Goal: Information Seeking & Learning: Learn about a topic

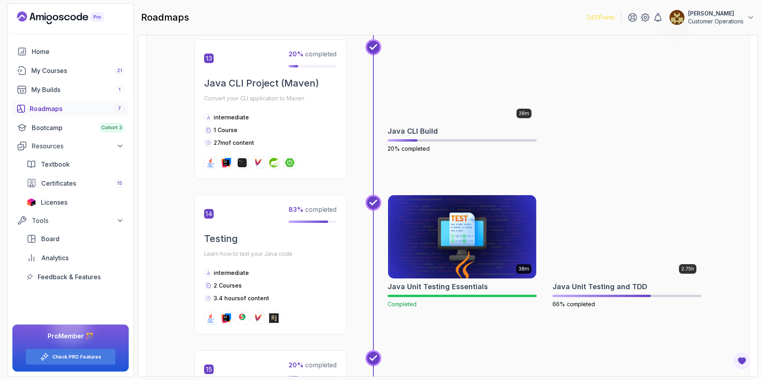
scroll to position [2321, 0]
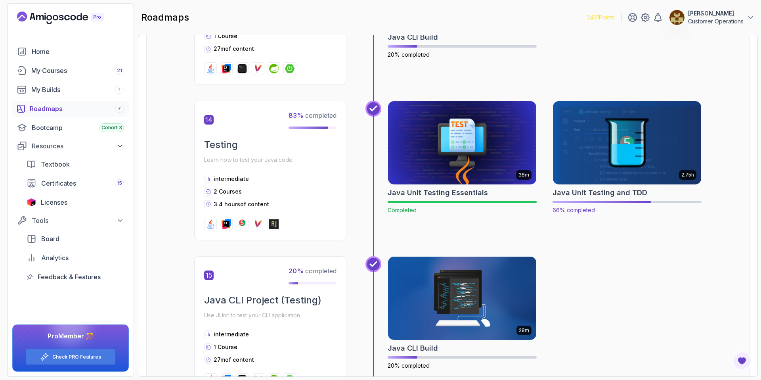
click at [630, 120] on img at bounding box center [628, 142] width 156 height 87
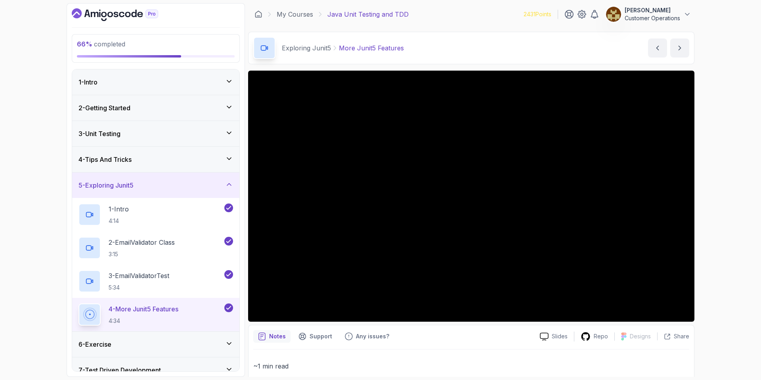
click at [166, 180] on div "5 - Exploring Junit5" at bounding box center [156, 185] width 155 height 10
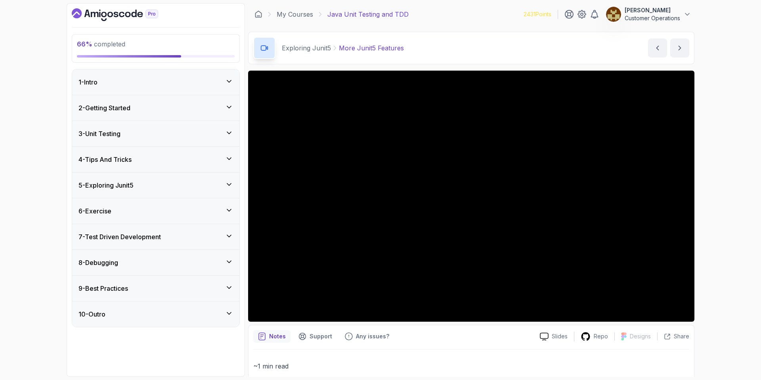
click at [145, 211] on div "6 - Exercise" at bounding box center [156, 211] width 155 height 10
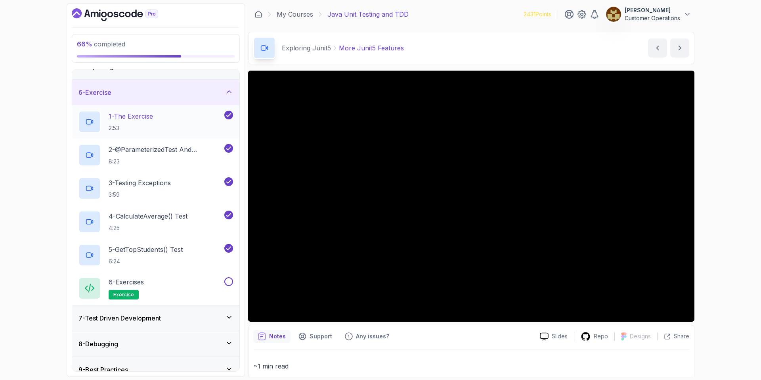
scroll to position [81, 0]
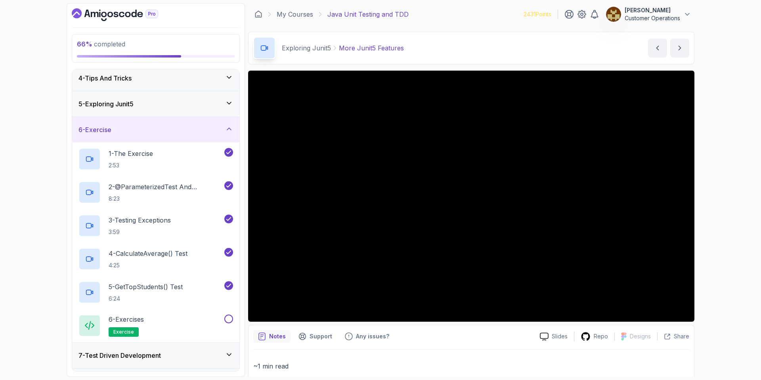
click at [216, 131] on div "6 - Exercise" at bounding box center [156, 130] width 155 height 10
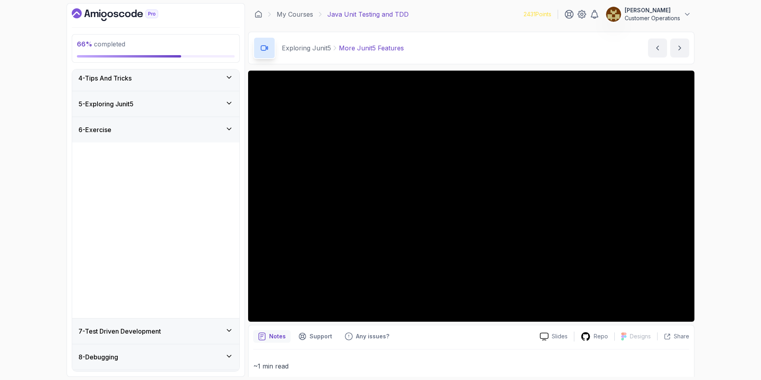
scroll to position [0, 0]
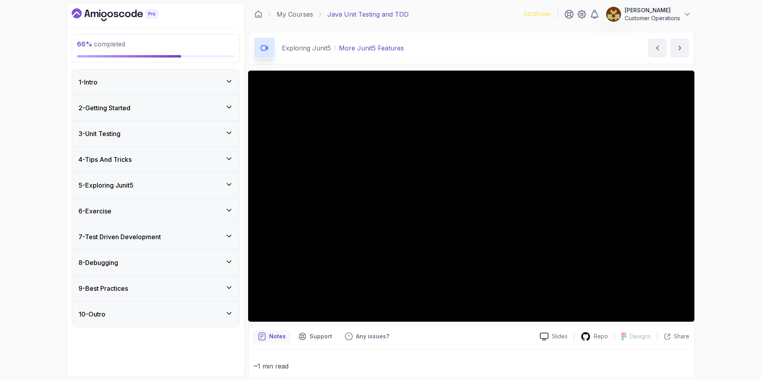
click at [161, 235] on h3 "7 - Test Driven Development" at bounding box center [120, 237] width 82 height 10
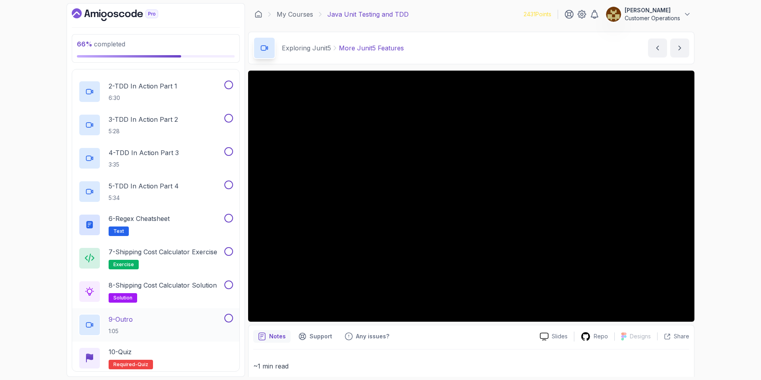
scroll to position [120, 0]
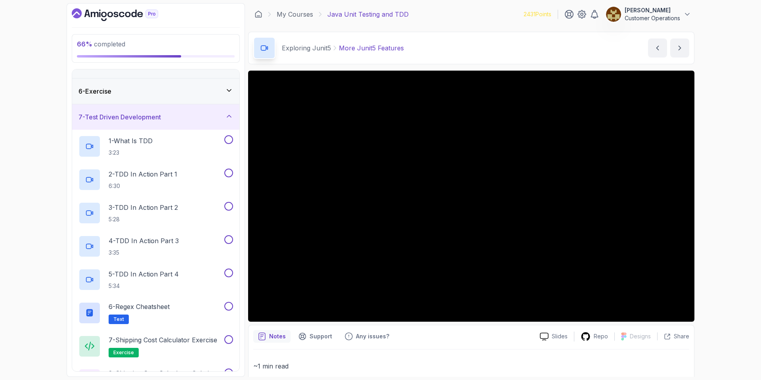
click at [176, 115] on div "7 - Test Driven Development" at bounding box center [156, 117] width 155 height 10
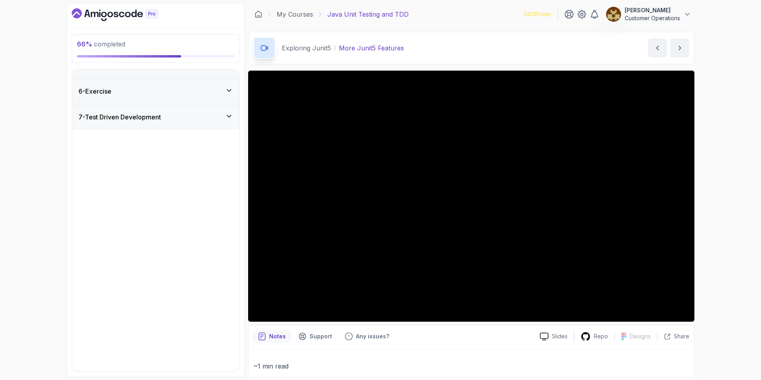
scroll to position [0, 0]
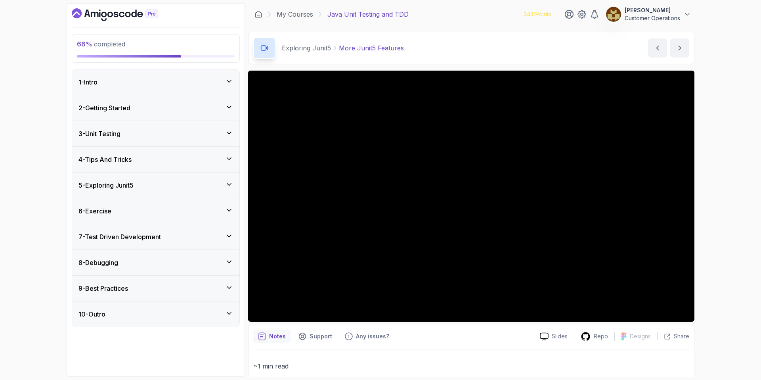
click at [156, 275] on div "8 - Debugging" at bounding box center [155, 262] width 167 height 25
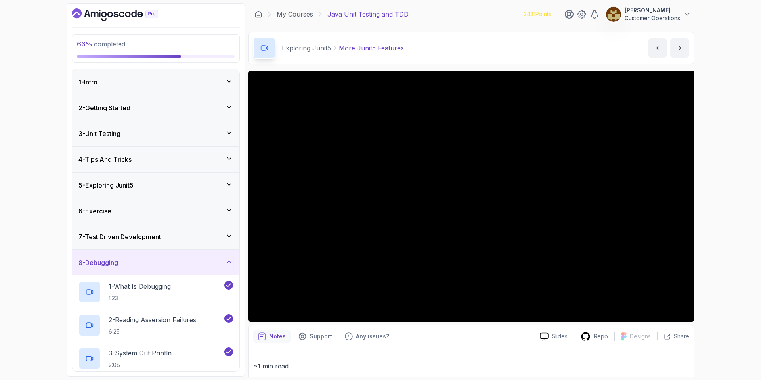
click at [152, 259] on div "8 - Debugging" at bounding box center [156, 263] width 155 height 10
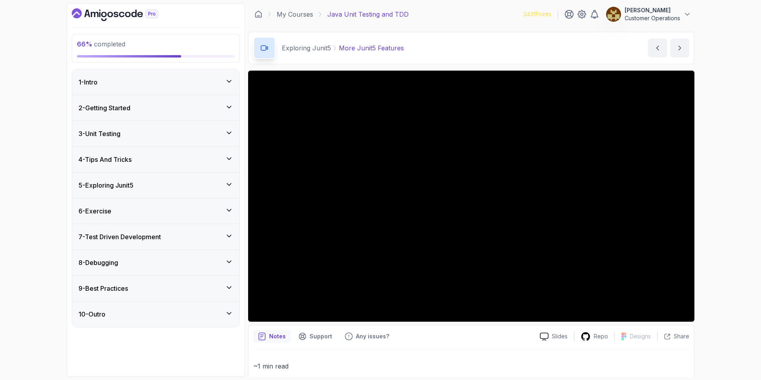
click at [149, 289] on div "9 - Best Practices" at bounding box center [156, 288] width 155 height 10
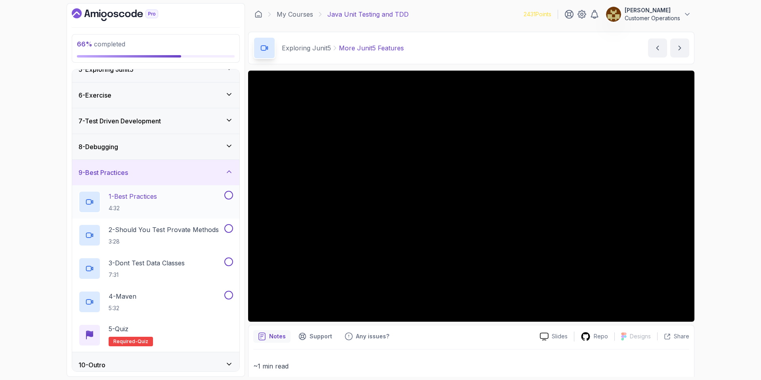
scroll to position [109, 0]
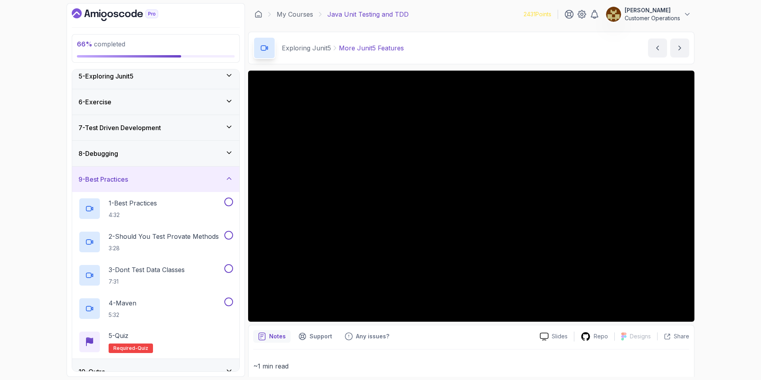
click at [124, 174] on h3 "9 - Best Practices" at bounding box center [104, 179] width 50 height 10
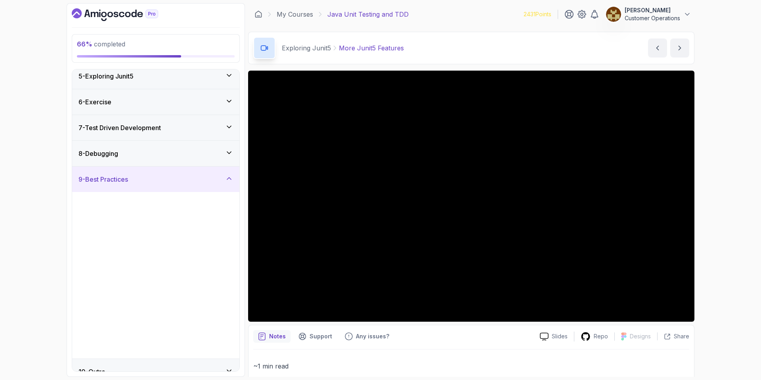
scroll to position [0, 0]
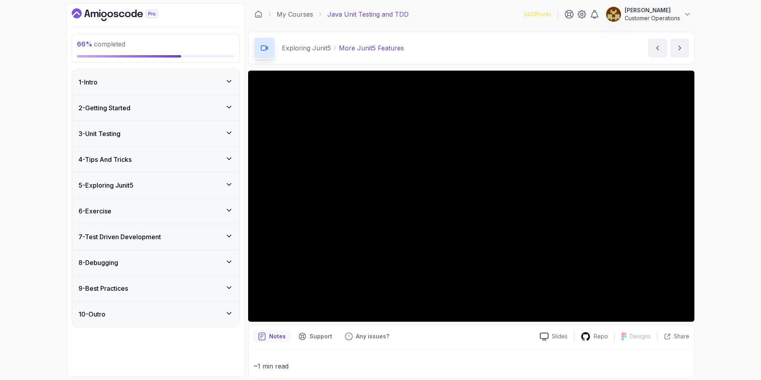
click at [147, 241] on h3 "7 - Test Driven Development" at bounding box center [120, 237] width 82 height 10
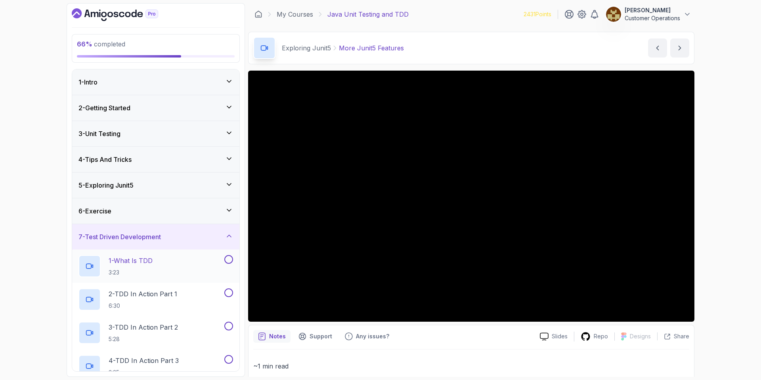
click at [157, 257] on div "1 - What Is TDD 3:23" at bounding box center [151, 266] width 144 height 22
click at [727, 199] on div "66 % completed 1 - Intro 2 - Getting Started 3 - Unit Testing 4 - Tips And Tric…" at bounding box center [380, 190] width 761 height 380
click at [759, 207] on div "66 % completed 1 - Intro 2 - Getting Started 3 - Unit Testing 4 - Tips And Tric…" at bounding box center [380, 190] width 761 height 380
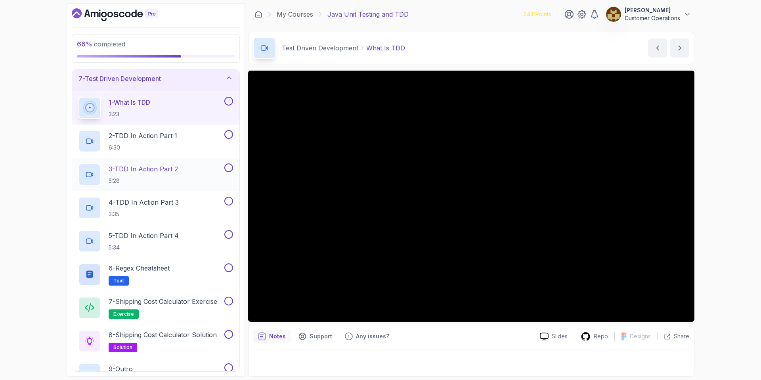
scroll to position [157, 0]
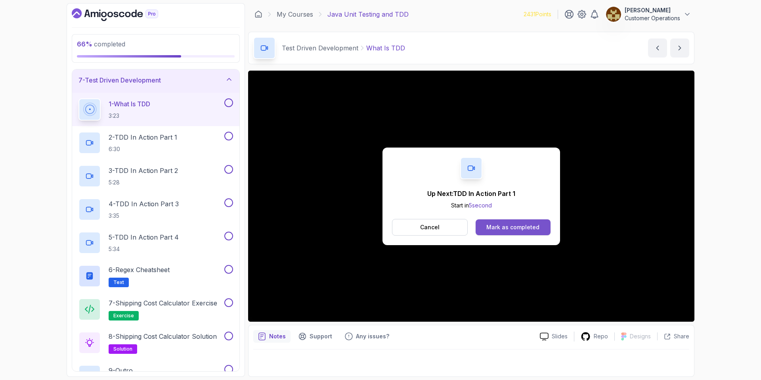
click at [493, 233] on button "Mark as completed" at bounding box center [513, 227] width 75 height 16
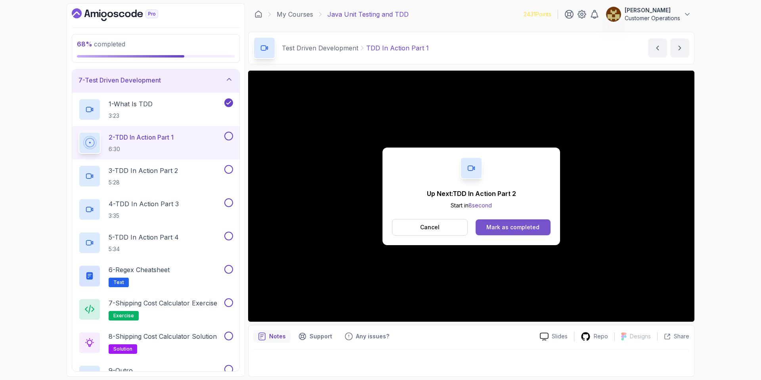
click at [525, 231] on div "Mark as completed" at bounding box center [513, 227] width 53 height 8
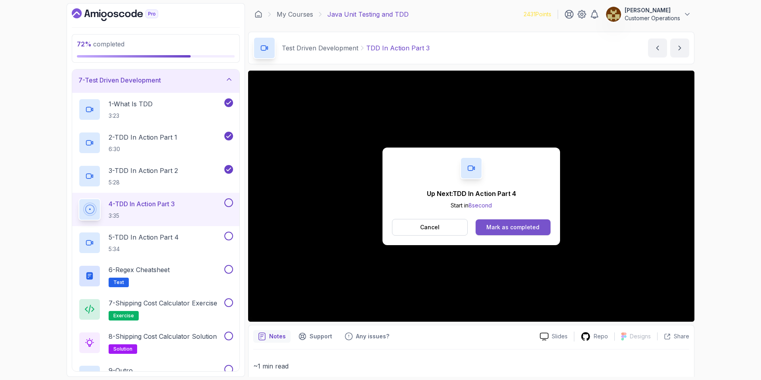
click at [517, 223] on div "Mark as completed" at bounding box center [513, 227] width 53 height 8
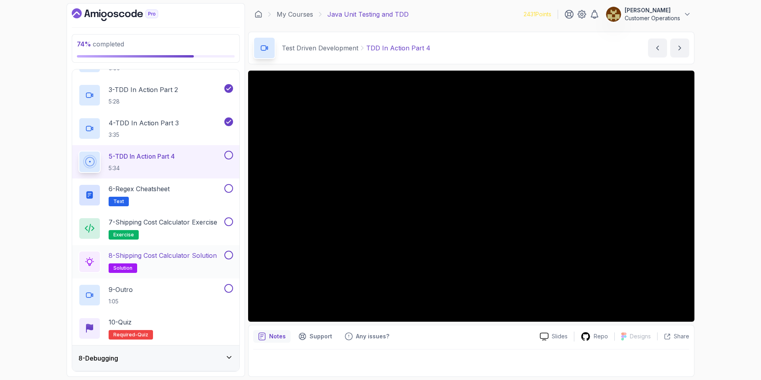
scroll to position [238, 0]
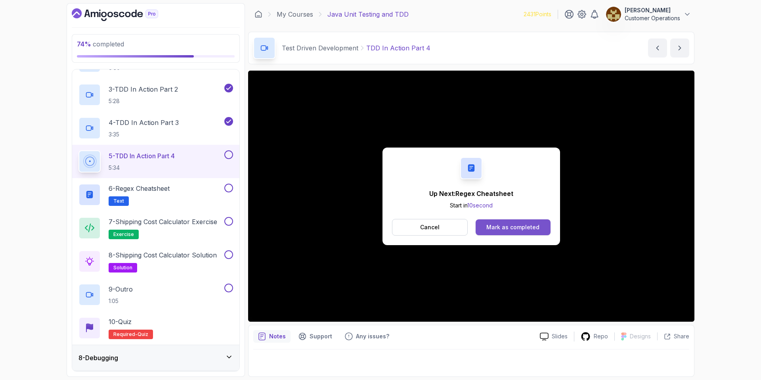
click at [529, 226] on div "Mark as completed" at bounding box center [513, 227] width 53 height 8
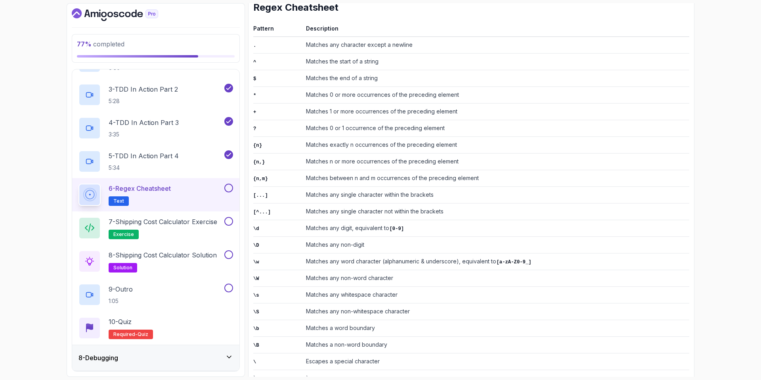
scroll to position [126, 0]
click at [227, 190] on button at bounding box center [228, 188] width 9 height 9
click at [174, 228] on h2 "7 - Shipping Cost Calculator Exercise exercise" at bounding box center [163, 228] width 109 height 22
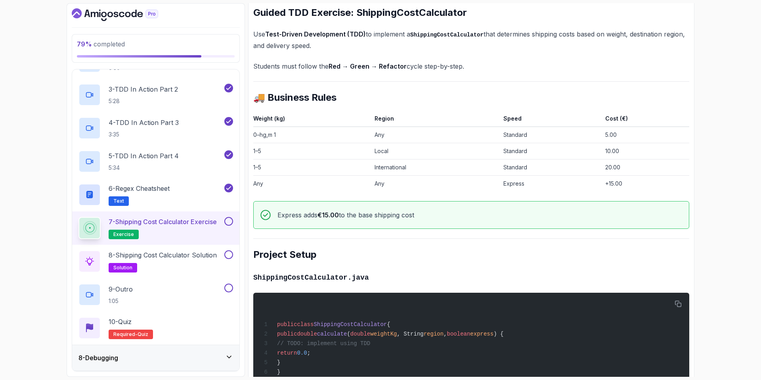
scroll to position [111, 0]
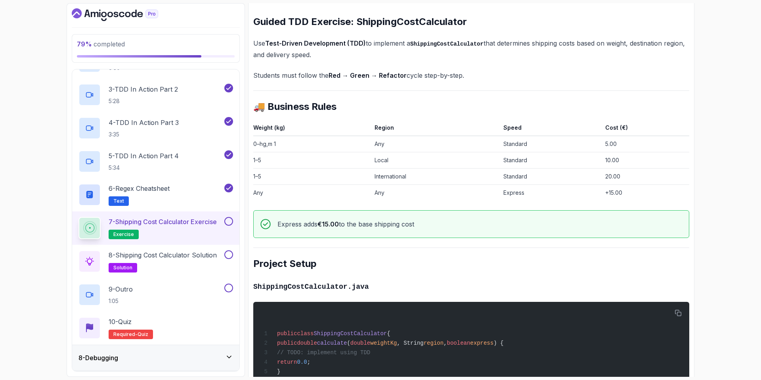
drag, startPoint x: 385, startPoint y: 56, endPoint x: 528, endPoint y: 41, distance: 143.9
click at [528, 41] on p "Use Test-Driven Development (TDD) to implement a ShippingCostCalculator that de…" at bounding box center [471, 49] width 436 height 23
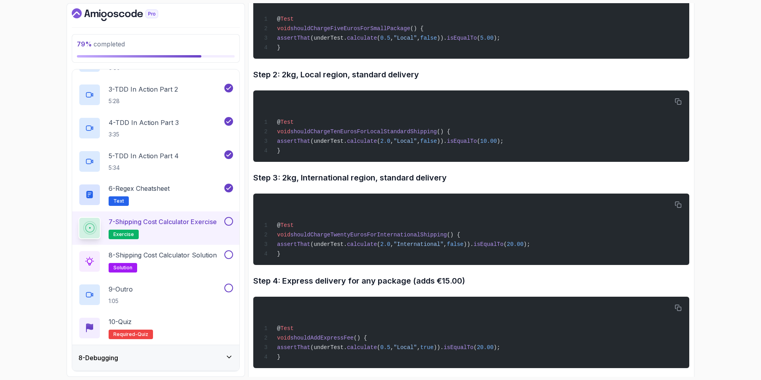
scroll to position [737, 0]
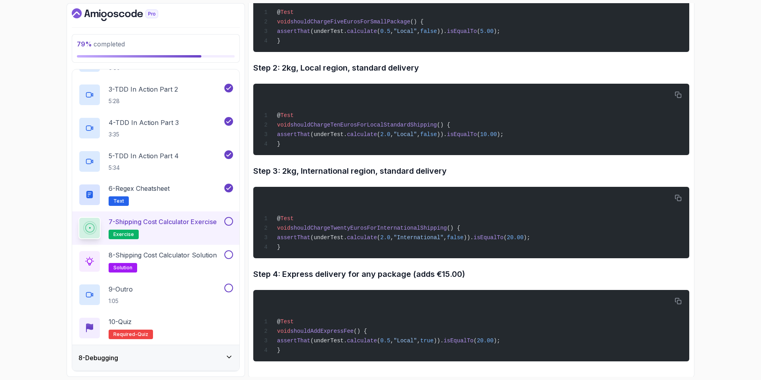
click at [176, 226] on h2 "7 - Shipping Cost Calculator Exercise exercise" at bounding box center [163, 228] width 108 height 22
click at [169, 261] on h2 "8 - Shipping Cost Calculator Solution solution" at bounding box center [163, 261] width 108 height 22
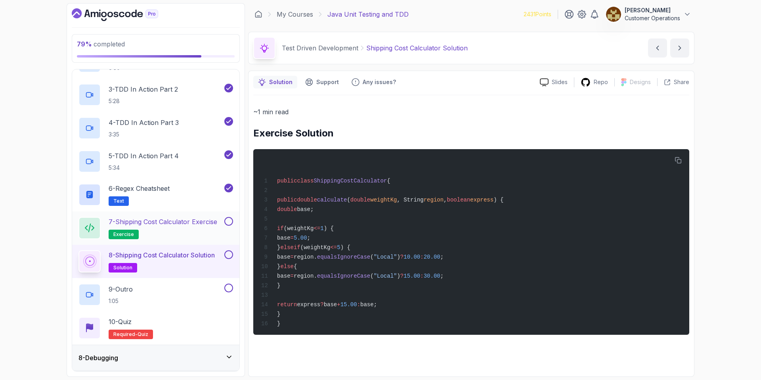
click at [230, 221] on button at bounding box center [228, 221] width 9 height 9
click at [226, 251] on button at bounding box center [228, 254] width 9 height 9
drag, startPoint x: 202, startPoint y: 300, endPoint x: 203, endPoint y: 294, distance: 6.0
click at [202, 300] on div "9 - Outro 1:05" at bounding box center [151, 294] width 144 height 22
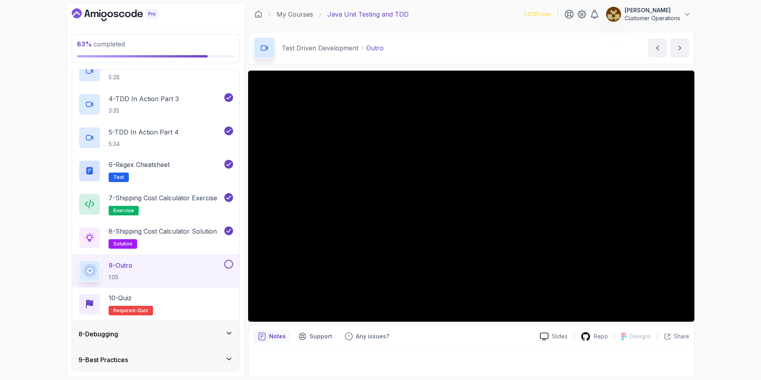
scroll to position [289, 0]
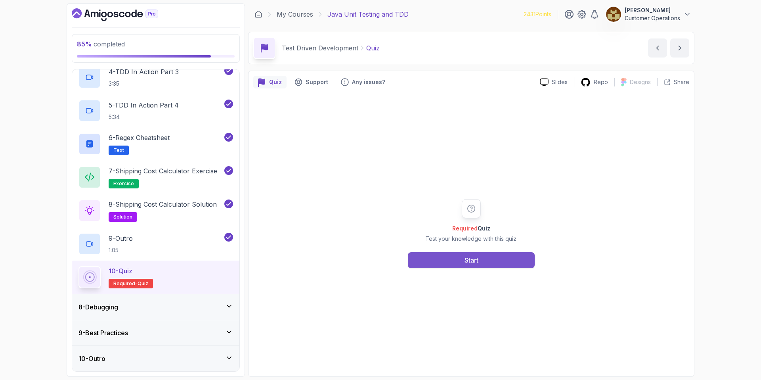
click at [443, 262] on button "Start" at bounding box center [471, 260] width 127 height 16
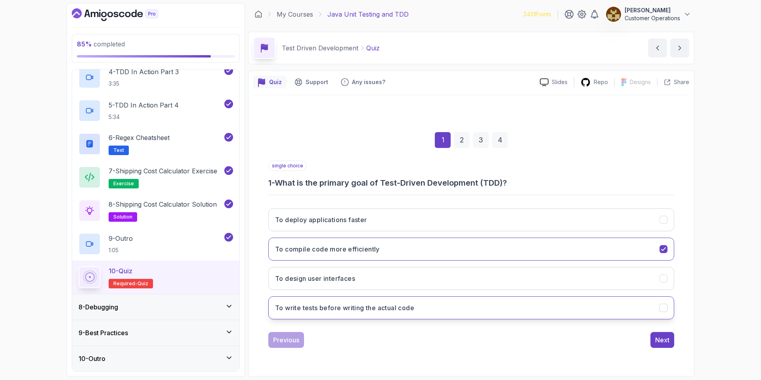
click at [416, 309] on button "To write tests before writing the actual code" at bounding box center [471, 307] width 406 height 23
click at [657, 341] on div "Next" at bounding box center [662, 340] width 14 height 10
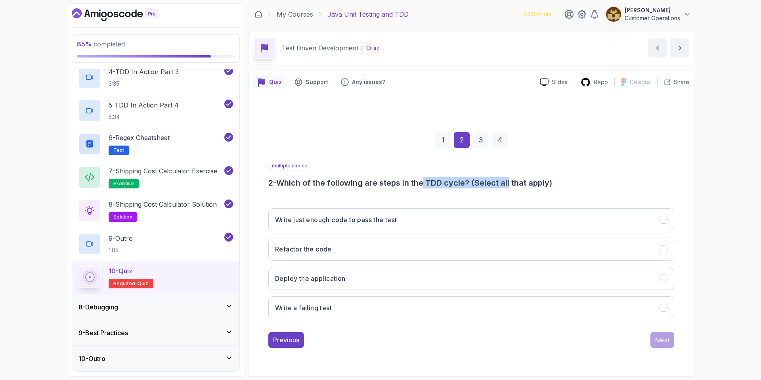
drag, startPoint x: 427, startPoint y: 185, endPoint x: 513, endPoint y: 185, distance: 85.6
click at [513, 185] on h3 "2 - Which of the following are steps in the TDD cycle? (Select all that apply)" at bounding box center [471, 182] width 406 height 11
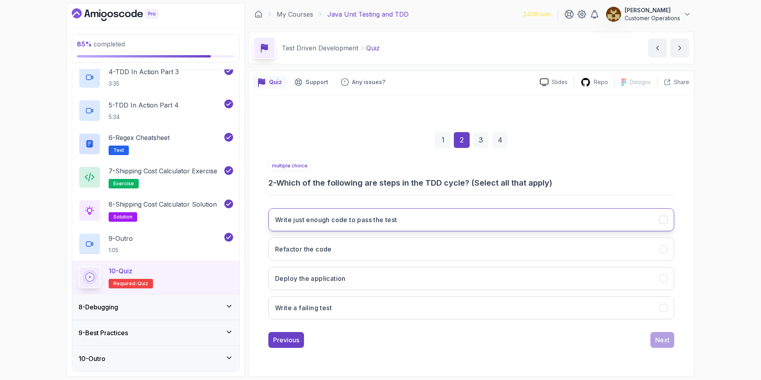
click at [364, 223] on h3 "Write just enough code to pass the test" at bounding box center [336, 220] width 122 height 10
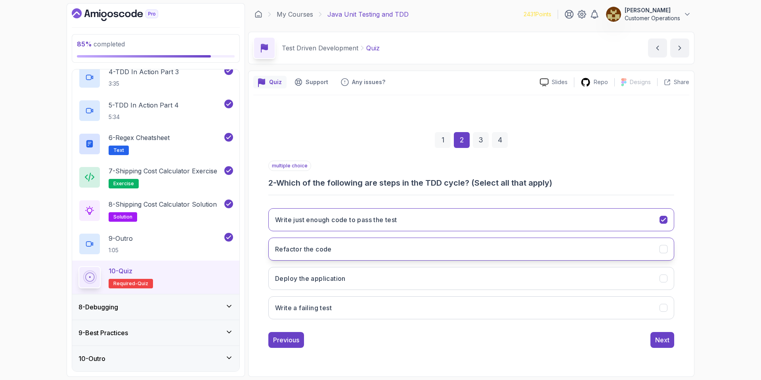
click at [358, 249] on button "Refactor the code" at bounding box center [471, 249] width 406 height 23
click at [358, 309] on button "Write a failing test" at bounding box center [471, 307] width 406 height 23
click at [662, 344] on button "Next" at bounding box center [663, 340] width 24 height 16
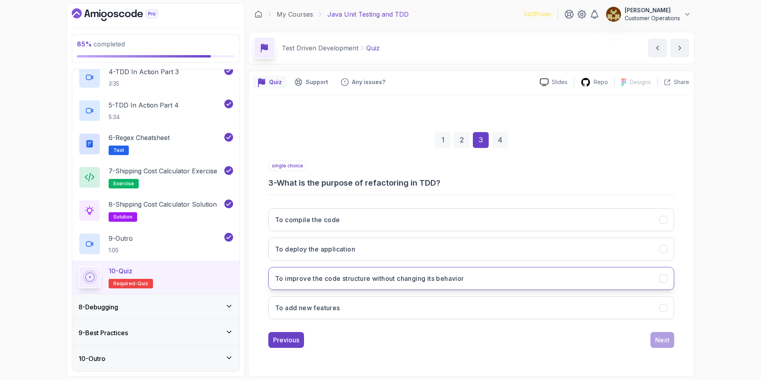
click at [346, 284] on button "To improve the code structure without changing its behavior" at bounding box center [471, 278] width 406 height 23
click at [676, 339] on div "1 2 3 4 single choice 3 - What is the purpose of refactoring in TDD? To compile…" at bounding box center [471, 233] width 436 height 241
click at [648, 337] on div "Previous Next" at bounding box center [471, 340] width 406 height 16
click at [667, 336] on div "Next" at bounding box center [662, 340] width 14 height 10
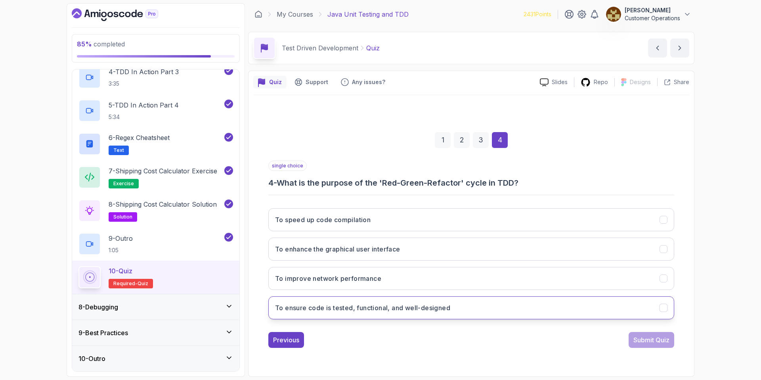
drag, startPoint x: 398, startPoint y: 310, endPoint x: 403, endPoint y: 310, distance: 4.8
click at [398, 309] on h3 "To ensure code is tested, functional, and well-designed" at bounding box center [362, 308] width 175 height 10
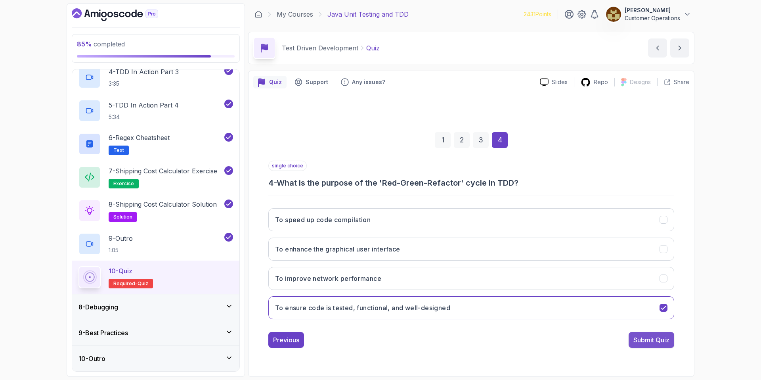
click at [663, 341] on div "Submit Quiz" at bounding box center [652, 340] width 36 height 10
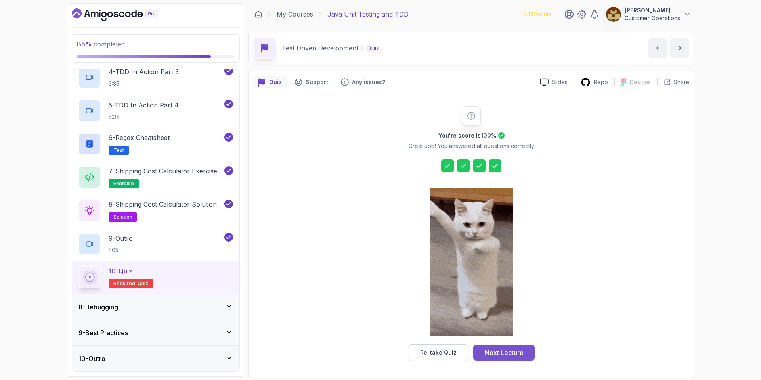
click at [511, 354] on div "Next Lecture" at bounding box center [504, 353] width 39 height 10
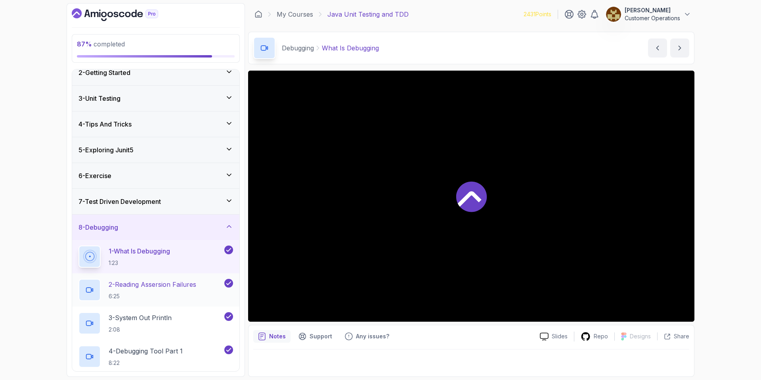
scroll to position [128, 0]
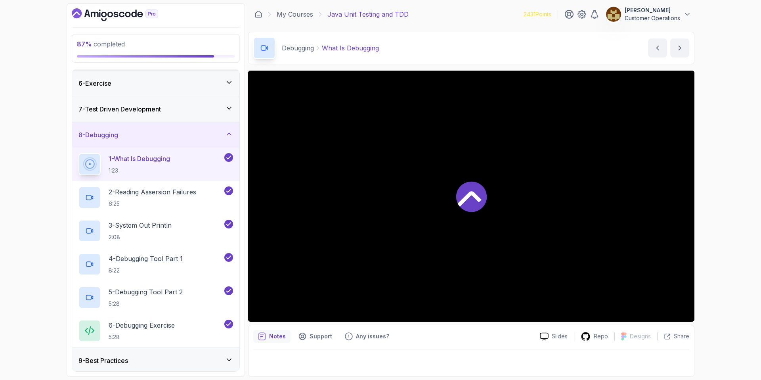
click at [146, 136] on div "8 - Debugging" at bounding box center [156, 135] width 155 height 10
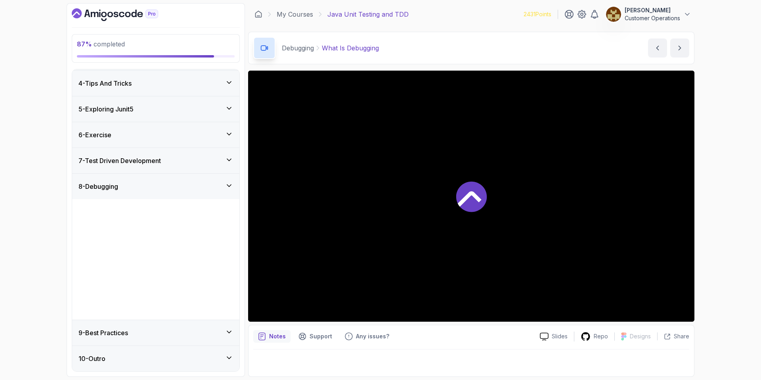
scroll to position [0, 0]
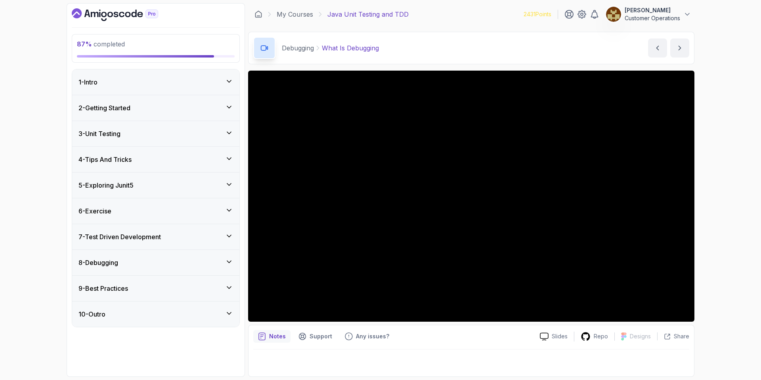
click at [147, 283] on div "9 - Best Practices" at bounding box center [156, 288] width 155 height 10
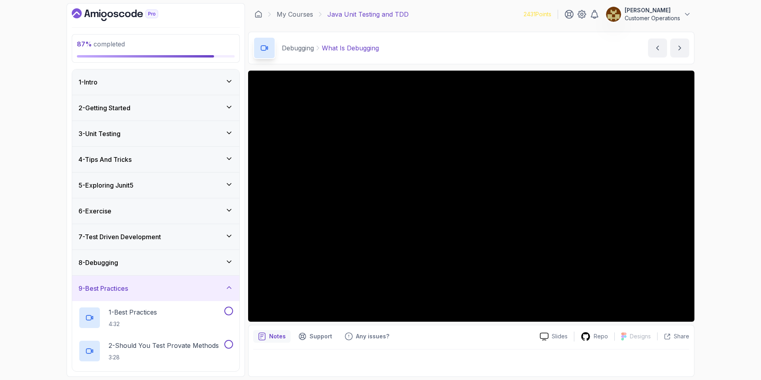
click at [134, 284] on div "9 - Best Practices" at bounding box center [156, 288] width 155 height 10
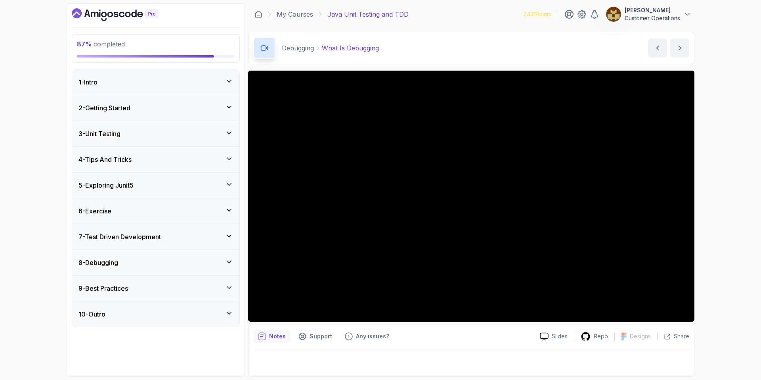
click at [117, 205] on div "6 - Exercise" at bounding box center [155, 210] width 167 height 25
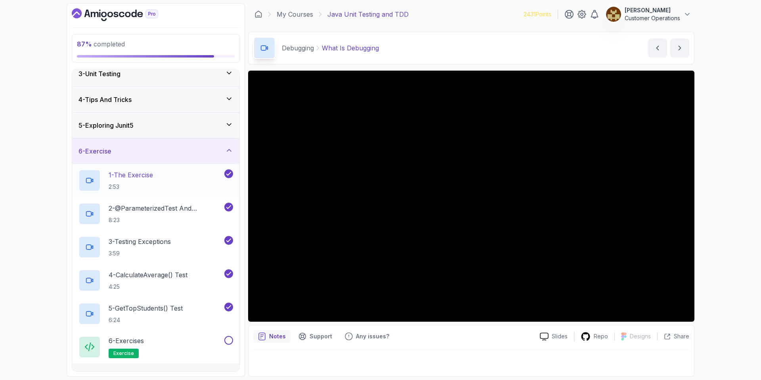
scroll to position [94, 0]
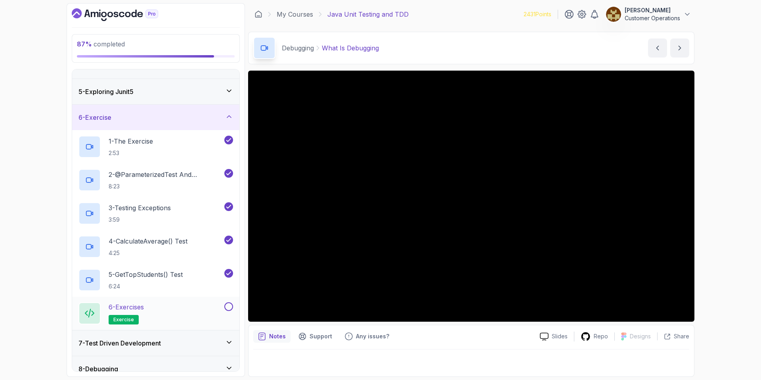
click at [228, 303] on button at bounding box center [228, 306] width 9 height 9
click at [179, 119] on div "6 - Exercise" at bounding box center [156, 118] width 155 height 10
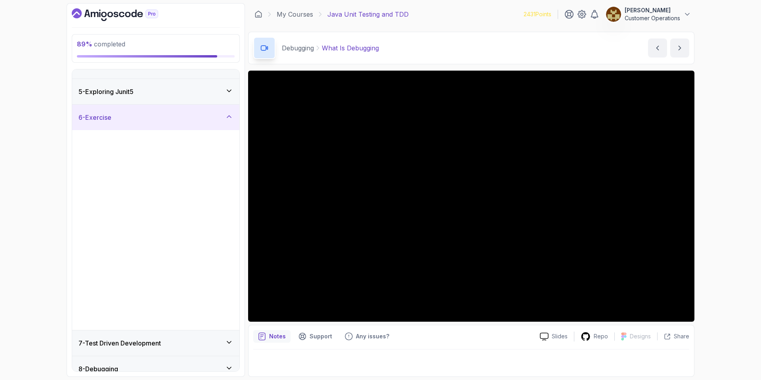
scroll to position [0, 0]
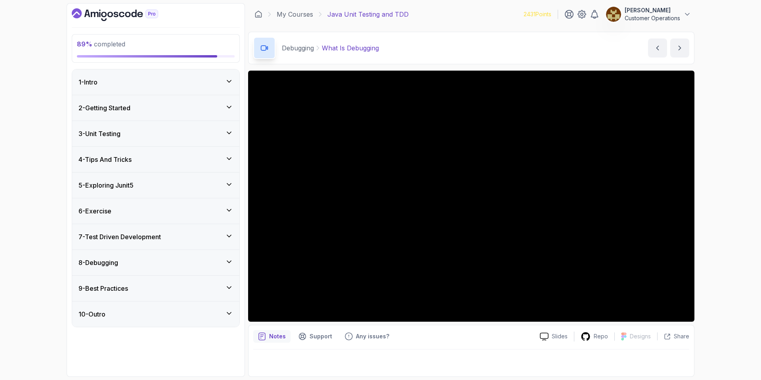
click at [141, 293] on div "9 - Best Practices" at bounding box center [155, 288] width 167 height 25
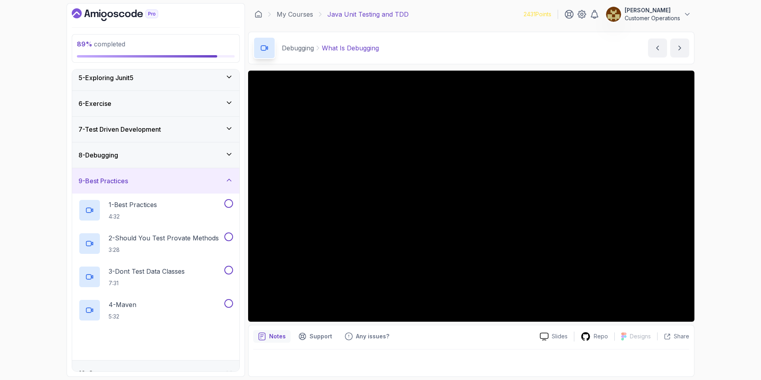
scroll to position [122, 0]
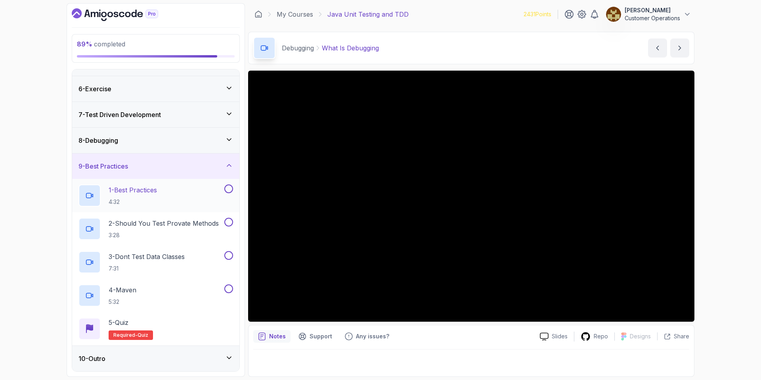
click at [165, 199] on div "1 - Best Practices 4:32" at bounding box center [151, 195] width 144 height 22
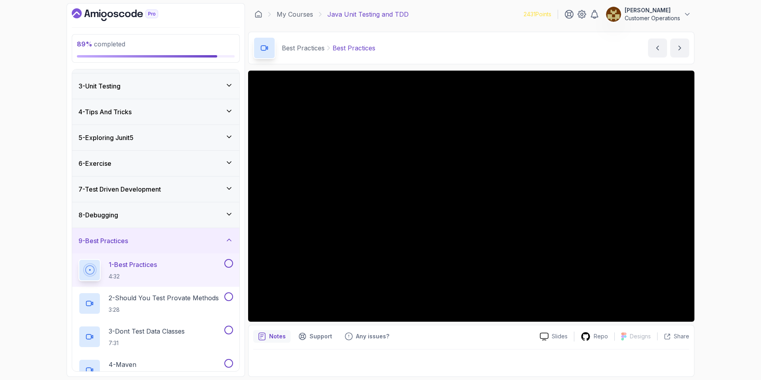
scroll to position [122, 0]
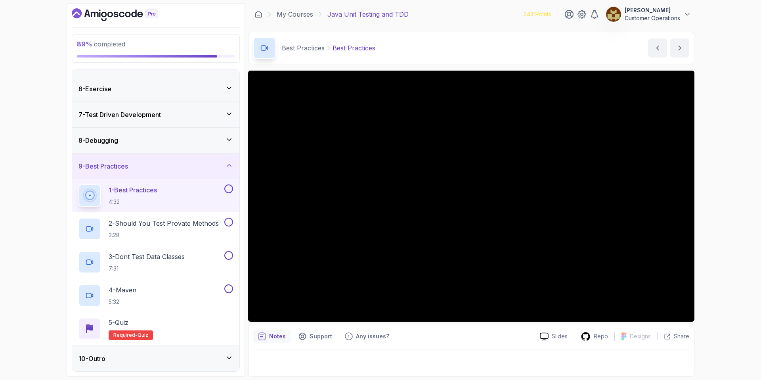
click at [419, 40] on div "Best Practices Best Practices Best Practices by [PERSON_NAME]" at bounding box center [471, 48] width 446 height 33
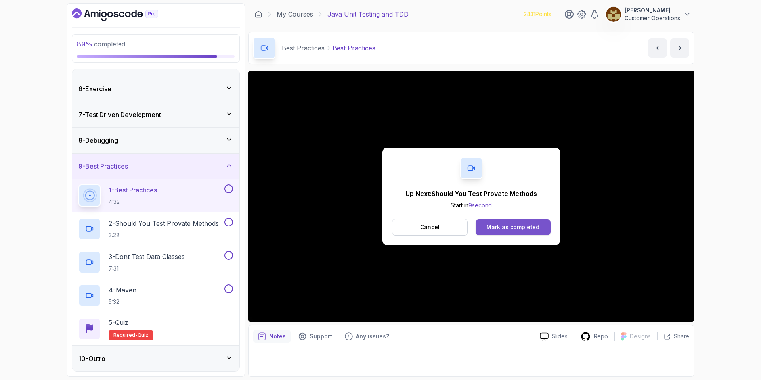
click at [517, 229] on div "Mark as completed" at bounding box center [513, 227] width 53 height 8
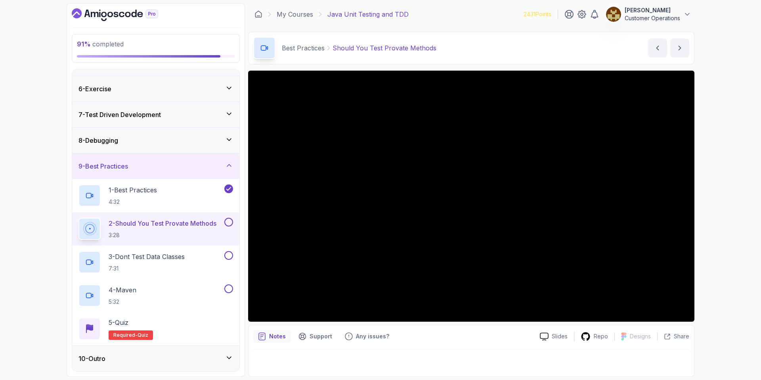
click at [475, 56] on div "Best Practices Should You Test Provate Methods Should You Test Provate Methods …" at bounding box center [471, 48] width 446 height 33
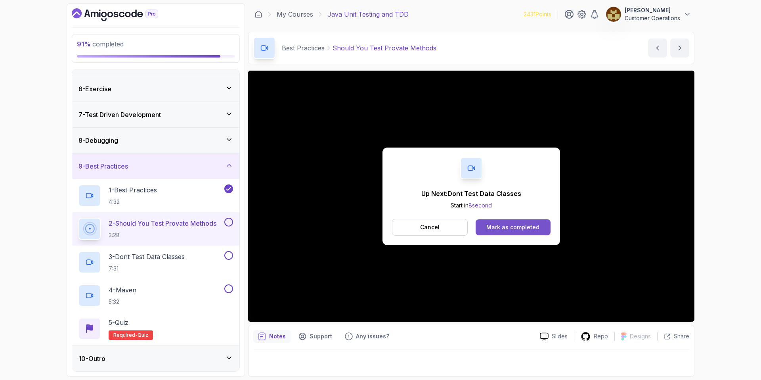
click at [502, 225] on div "Mark as completed" at bounding box center [513, 227] width 53 height 8
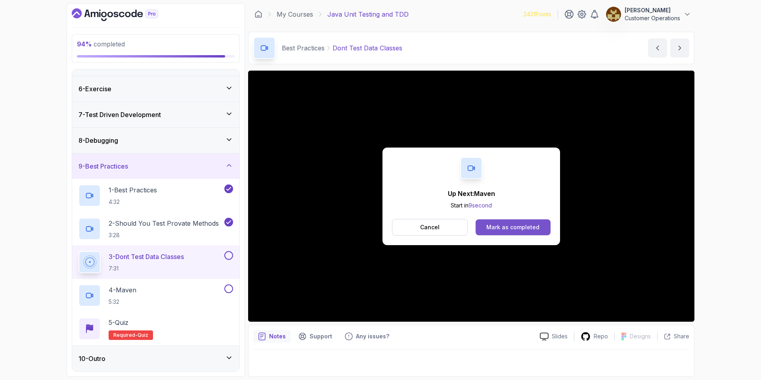
click at [488, 230] on div "Mark as completed" at bounding box center [513, 227] width 53 height 8
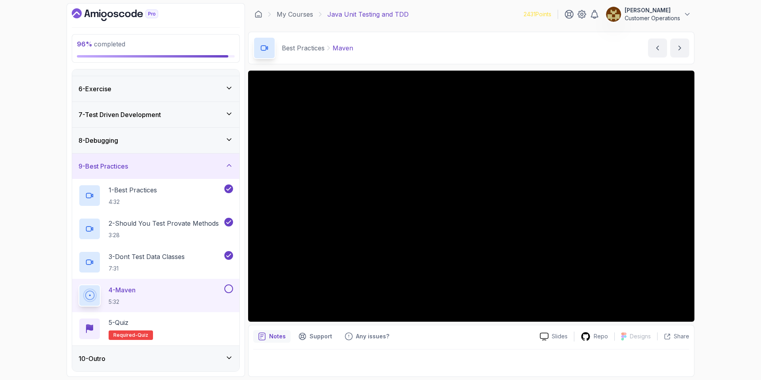
click at [381, 366] on div at bounding box center [471, 360] width 436 height 22
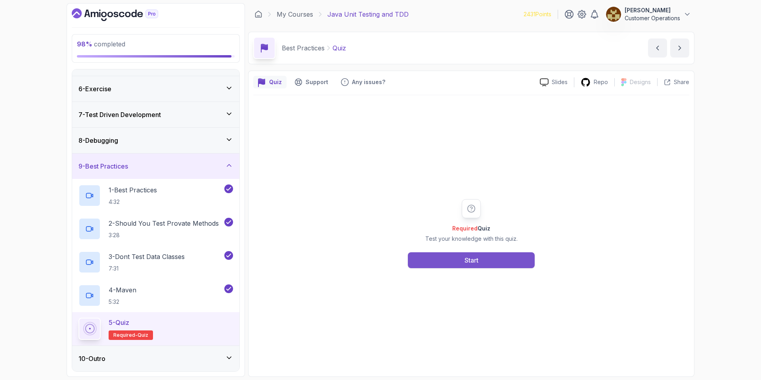
click at [465, 265] on button "Start" at bounding box center [471, 260] width 127 height 16
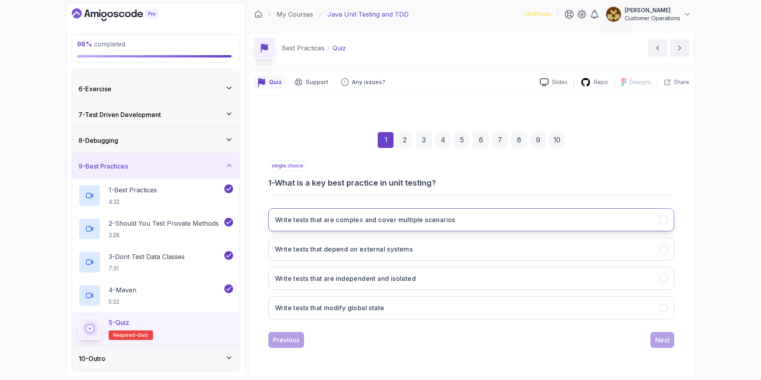
click at [401, 222] on h3 "Write tests that are complex and cover multiple scenarios" at bounding box center [365, 220] width 180 height 10
click at [669, 340] on div "Next" at bounding box center [662, 340] width 14 height 10
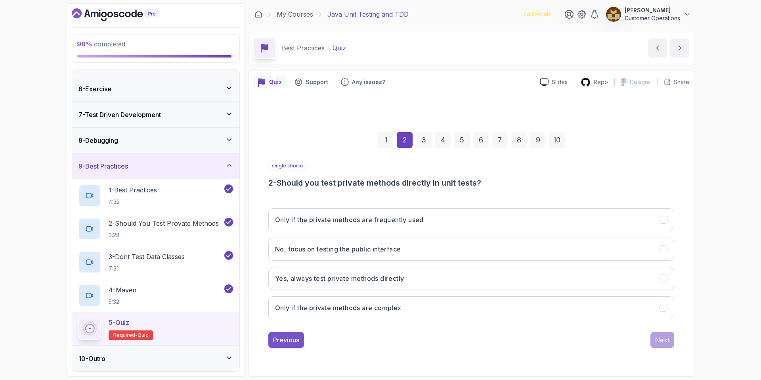
click at [296, 340] on div "Previous" at bounding box center [286, 340] width 26 height 10
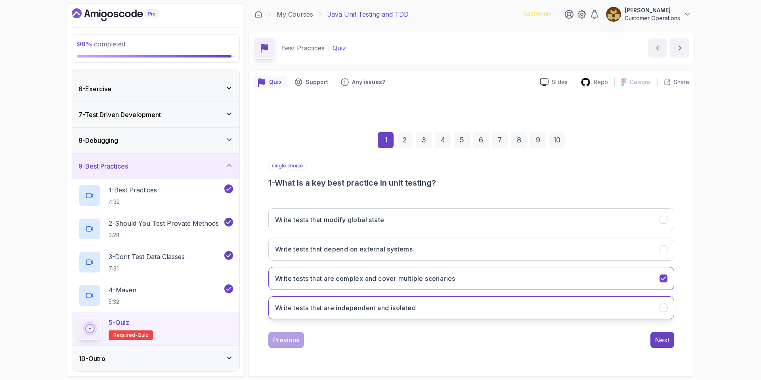
click at [374, 313] on button "Write tests that are independent and isolated" at bounding box center [471, 307] width 406 height 23
click at [668, 343] on div "Next" at bounding box center [662, 340] width 14 height 10
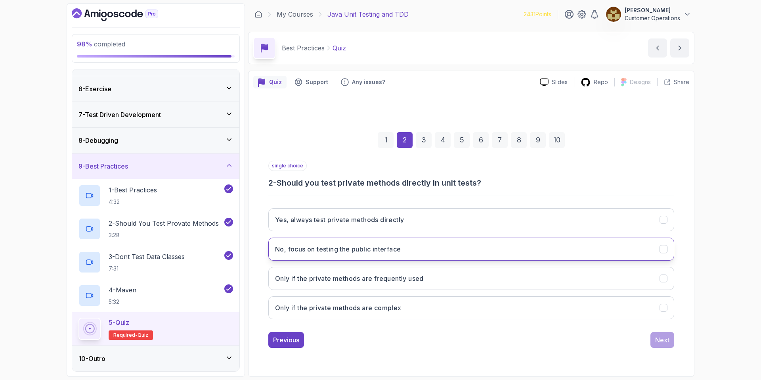
click at [384, 248] on h3 "No, focus on testing the public interface" at bounding box center [338, 249] width 126 height 10
click at [661, 340] on div "Next" at bounding box center [662, 340] width 14 height 10
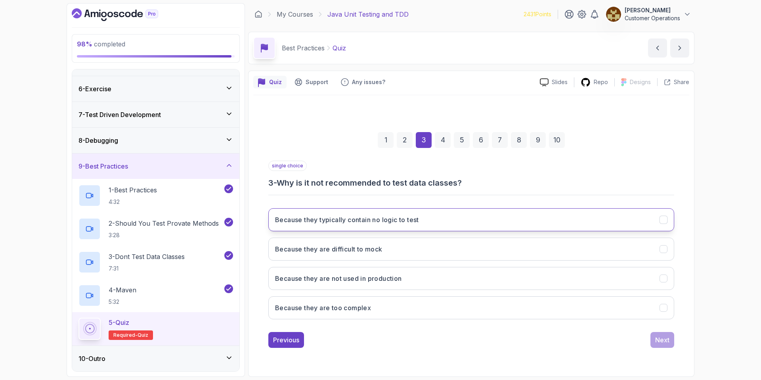
click at [398, 221] on h3 "Because they typically contain no logic to test" at bounding box center [347, 220] width 144 height 10
click at [668, 343] on div "Next" at bounding box center [662, 340] width 14 height 10
click at [351, 222] on h3 "To manage project dependencies and build processes" at bounding box center [360, 220] width 171 height 10
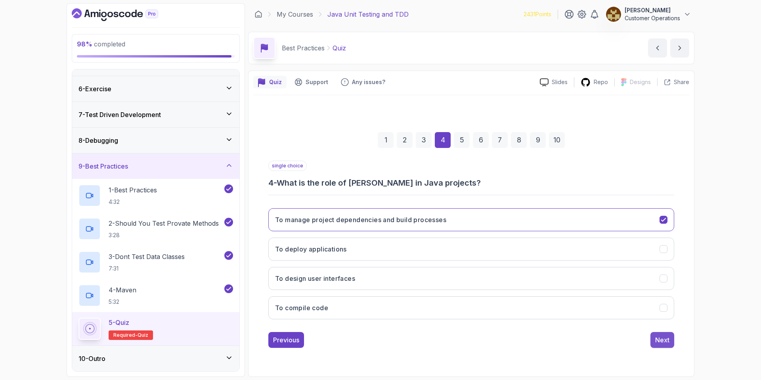
click at [660, 339] on div "Next" at bounding box center [662, 340] width 14 height 10
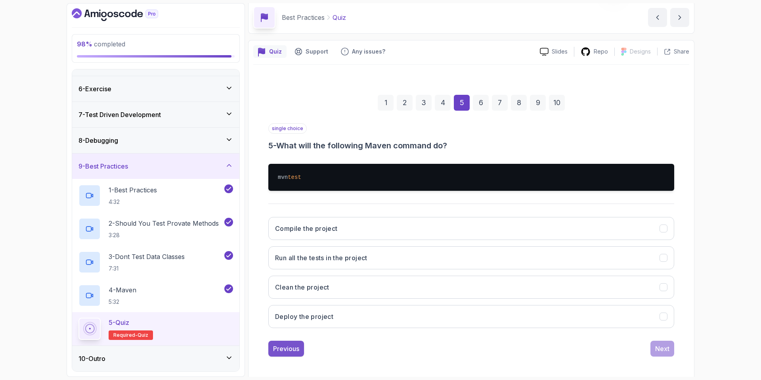
scroll to position [33, 0]
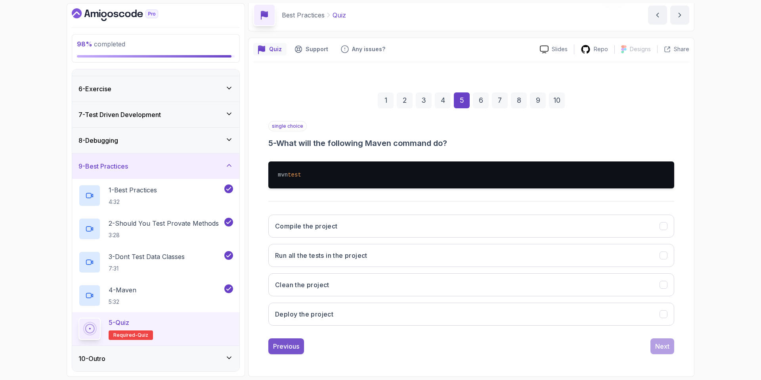
click at [291, 346] on div "Previous" at bounding box center [286, 346] width 26 height 10
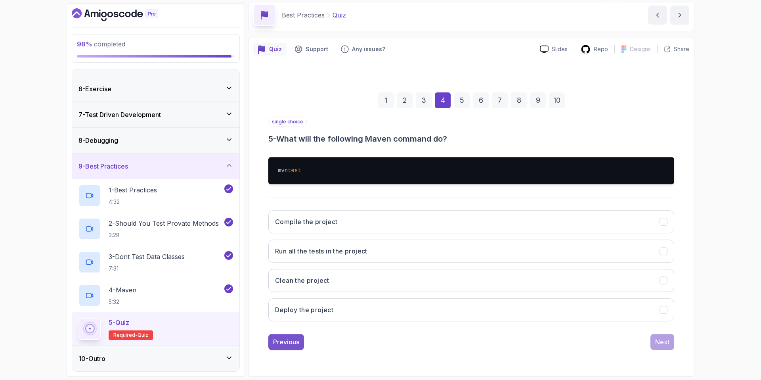
scroll to position [0, 0]
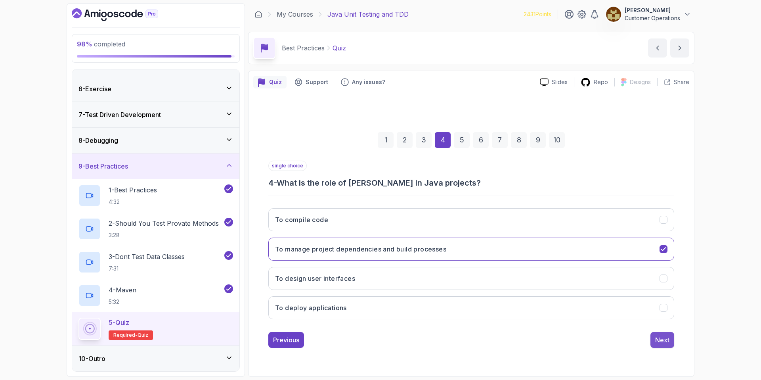
click at [660, 338] on div "Next" at bounding box center [662, 340] width 14 height 10
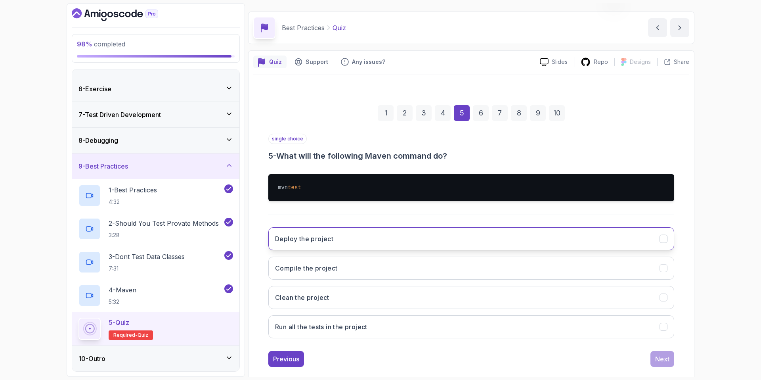
scroll to position [21, 0]
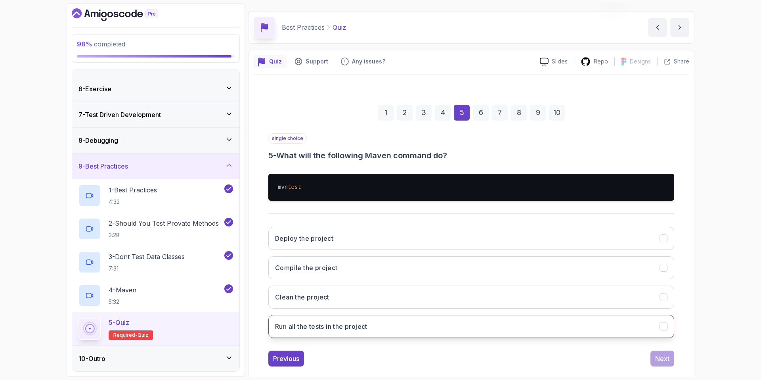
click at [359, 333] on button "Run all the tests in the project" at bounding box center [471, 326] width 406 height 23
click at [646, 358] on div "Previous Next" at bounding box center [471, 359] width 406 height 16
click at [662, 359] on div "Next" at bounding box center [662, 359] width 14 height 10
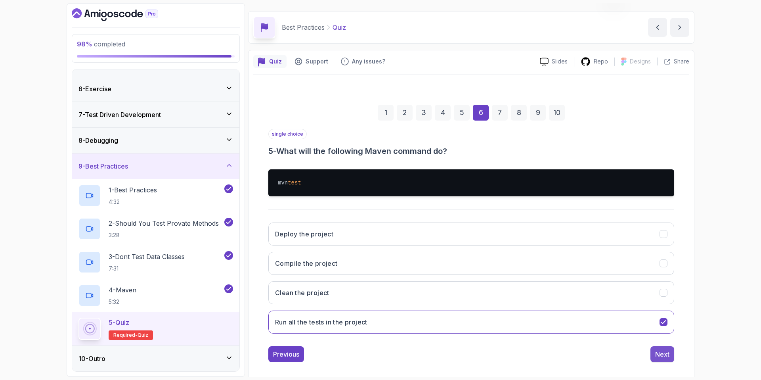
scroll to position [0, 0]
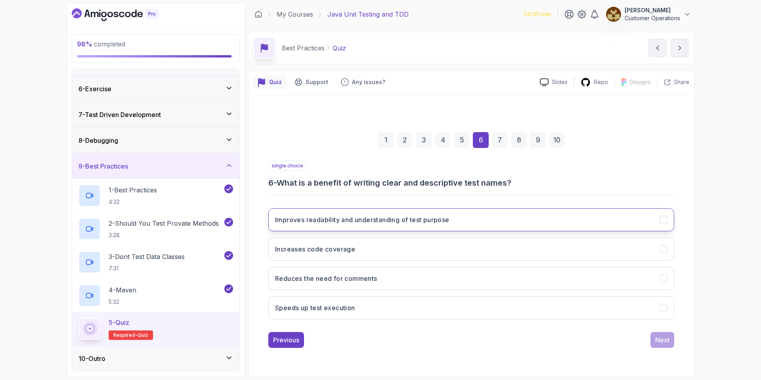
click at [342, 221] on h3 "Improves readability and understanding of test purpose" at bounding box center [362, 220] width 174 height 10
click at [672, 343] on button "Next" at bounding box center [663, 340] width 24 height 16
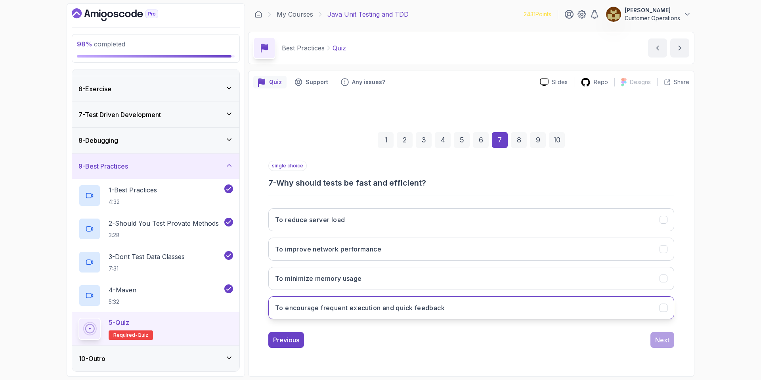
drag, startPoint x: 368, startPoint y: 225, endPoint x: 399, endPoint y: 303, distance: 84.0
click at [399, 303] on div "To reduce server load To improve network performance To minimize memory usage T…" at bounding box center [471, 264] width 406 height 124
click at [399, 303] on h3 "To encourage frequent execution and quick feedback" at bounding box center [360, 308] width 170 height 10
click at [663, 338] on div "Next" at bounding box center [662, 340] width 14 height 10
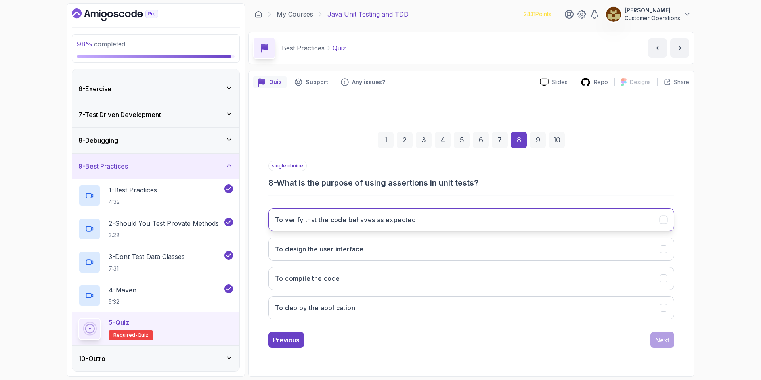
click at [329, 227] on button "To verify that the code behaves as expected" at bounding box center [471, 219] width 406 height 23
click at [668, 340] on div "Next" at bounding box center [662, 340] width 14 height 10
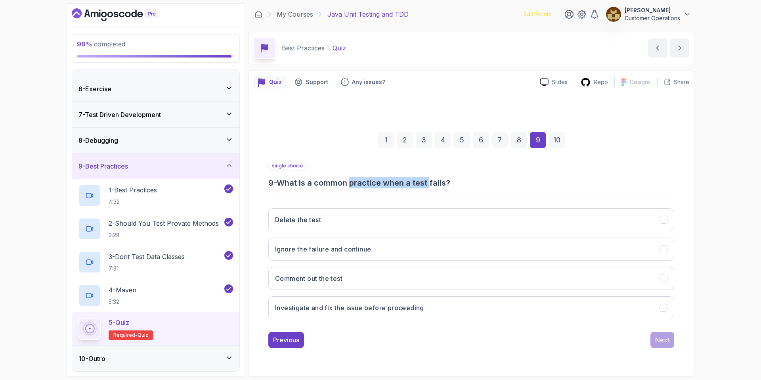
drag, startPoint x: 355, startPoint y: 186, endPoint x: 435, endPoint y: 187, distance: 79.3
click at [435, 187] on h3 "9 - What is a common practice when a test fails?" at bounding box center [471, 182] width 406 height 11
drag, startPoint x: 456, startPoint y: 184, endPoint x: 359, endPoint y: 180, distance: 97.6
click at [359, 180] on h3 "9 - What is a common practice when a test fails?" at bounding box center [471, 182] width 406 height 11
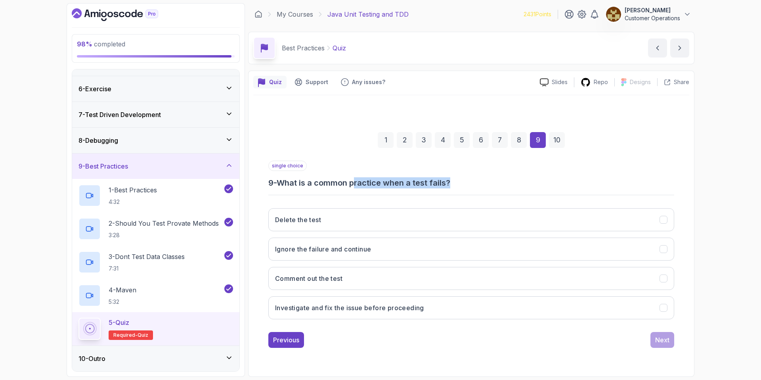
click at [359, 180] on h3 "9 - What is a common practice when a test fails?" at bounding box center [471, 182] width 406 height 11
drag, startPoint x: 360, startPoint y: 186, endPoint x: 425, endPoint y: 184, distance: 65.0
click at [425, 184] on h3 "9 - What is a common practice when a test fails?" at bounding box center [471, 182] width 406 height 11
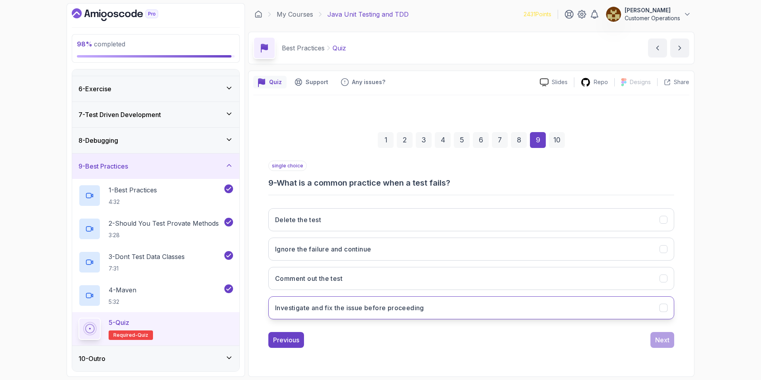
click at [377, 308] on h3 "Investigate and fix the issue before proceeding" at bounding box center [349, 308] width 149 height 10
click at [671, 342] on button "Next" at bounding box center [663, 340] width 24 height 16
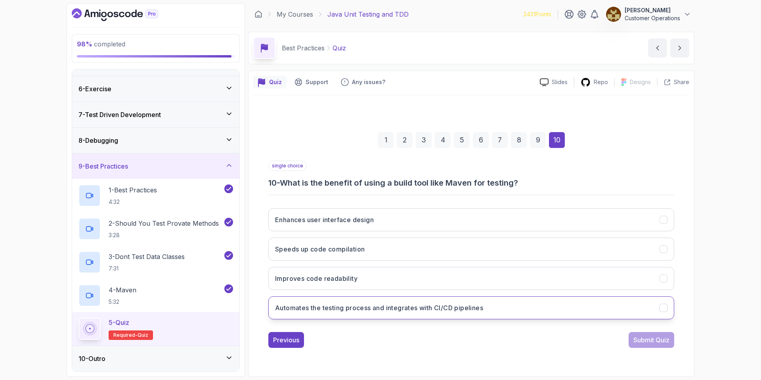
click at [376, 307] on h3 "Automates the testing process and integrates with CI/CD pipelines" at bounding box center [379, 308] width 208 height 10
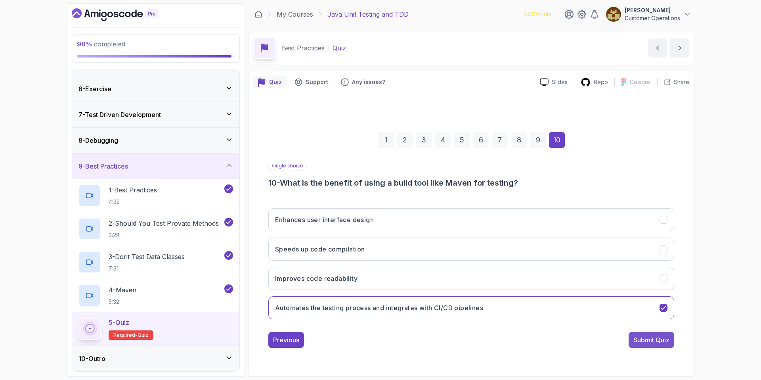
click at [650, 341] on div "Submit Quiz" at bounding box center [652, 340] width 36 height 10
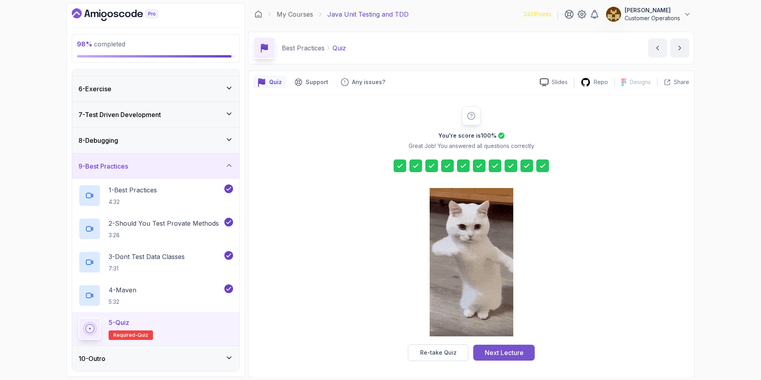
click at [513, 353] on div "Next Lecture" at bounding box center [504, 353] width 39 height 10
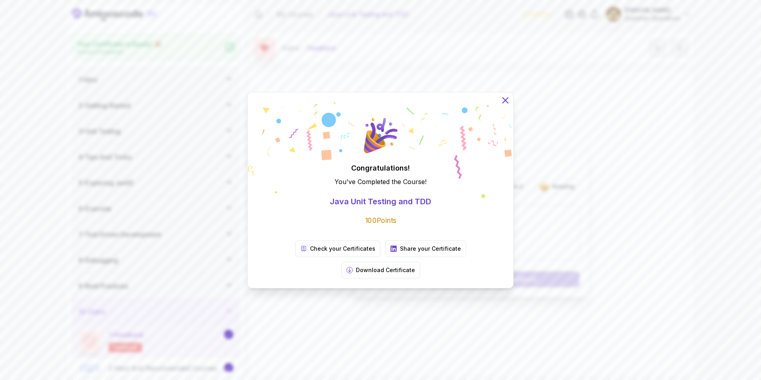
click at [504, 103] on icon at bounding box center [505, 100] width 5 height 5
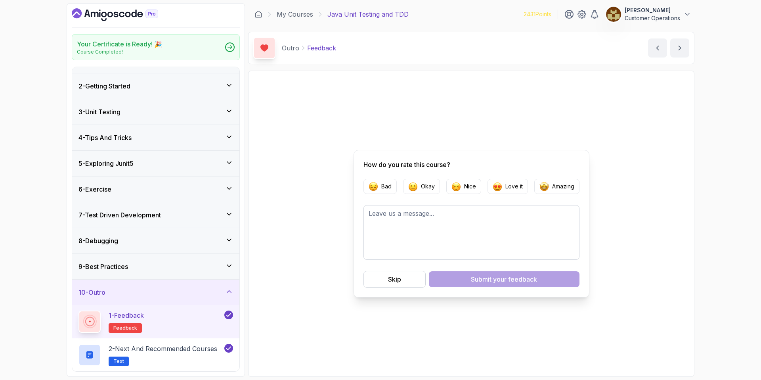
scroll to position [20, 0]
drag, startPoint x: 135, startPoint y: 293, endPoint x: 135, endPoint y: 284, distance: 8.7
click at [135, 293] on div "10 - Outro" at bounding box center [156, 292] width 155 height 10
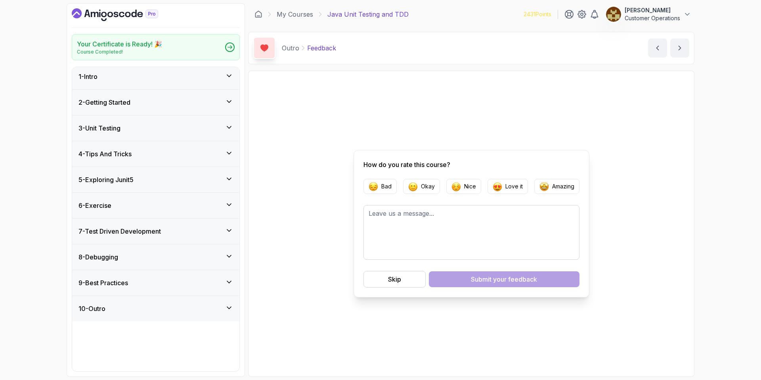
scroll to position [0, 0]
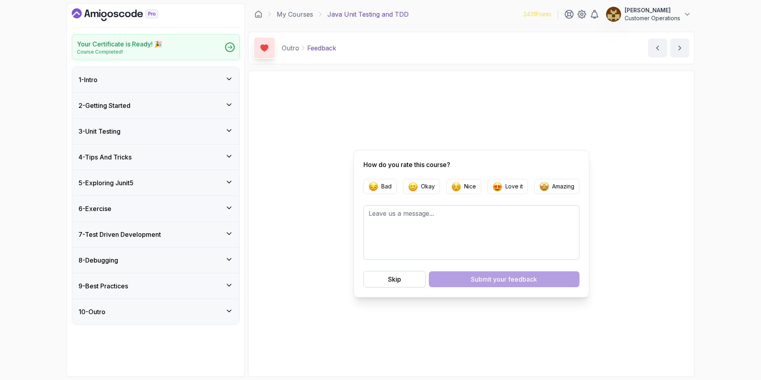
click at [131, 211] on div "6 - Exercise" at bounding box center [156, 209] width 155 height 10
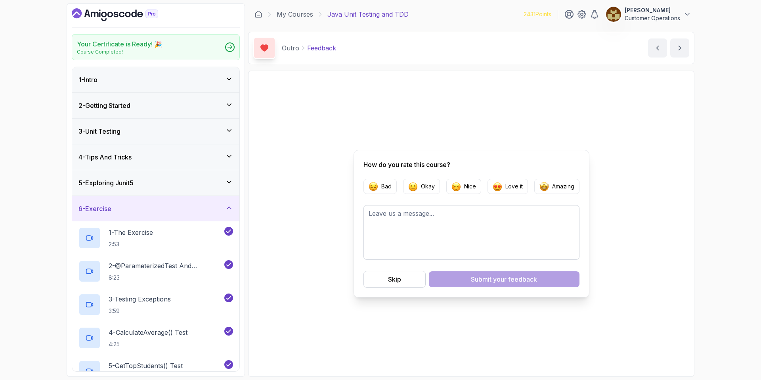
click at [150, 204] on div "6 - Exercise" at bounding box center [156, 209] width 155 height 10
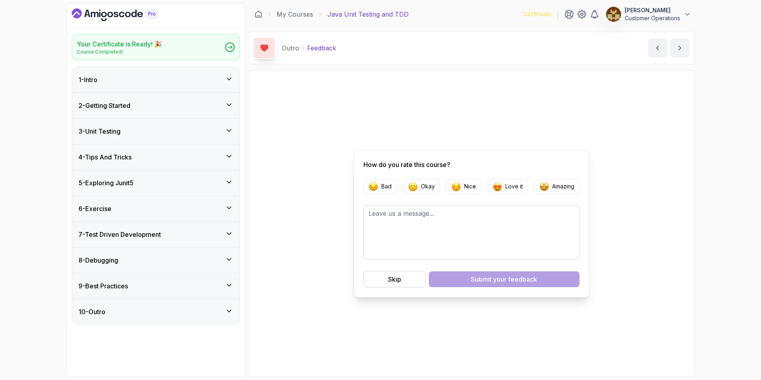
click at [145, 179] on div "5 - Exploring Junit5" at bounding box center [156, 183] width 155 height 10
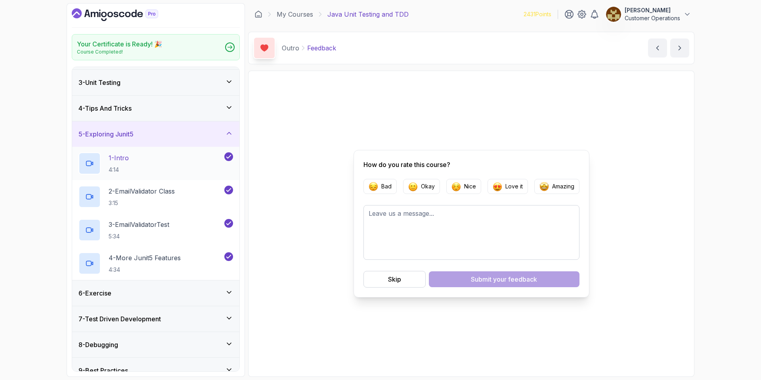
scroll to position [5, 0]
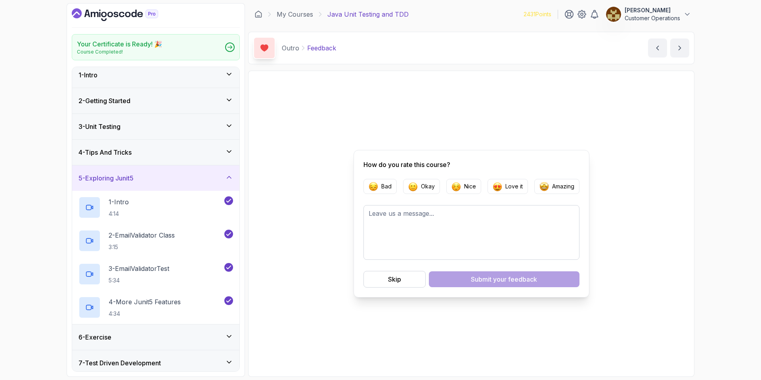
click at [146, 177] on div "5 - Exploring Junit5" at bounding box center [156, 178] width 155 height 10
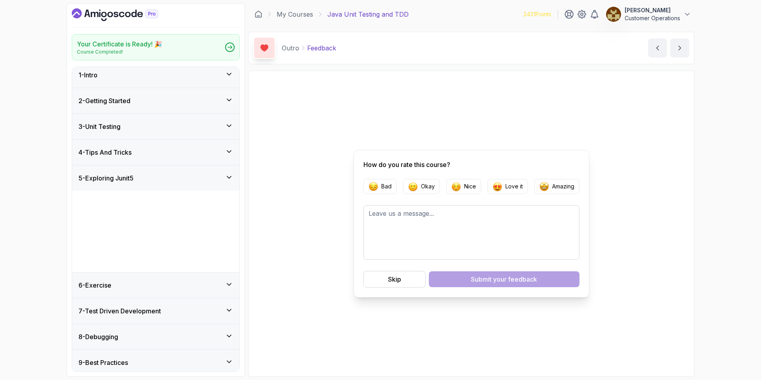
scroll to position [0, 0]
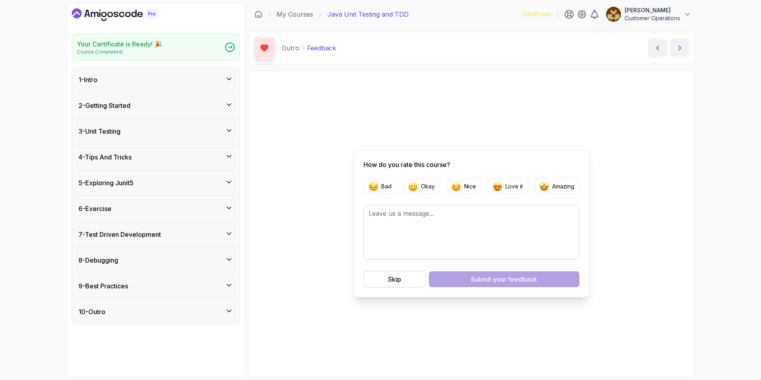
click at [145, 152] on div "4 - Tips And Tricks" at bounding box center [156, 157] width 155 height 10
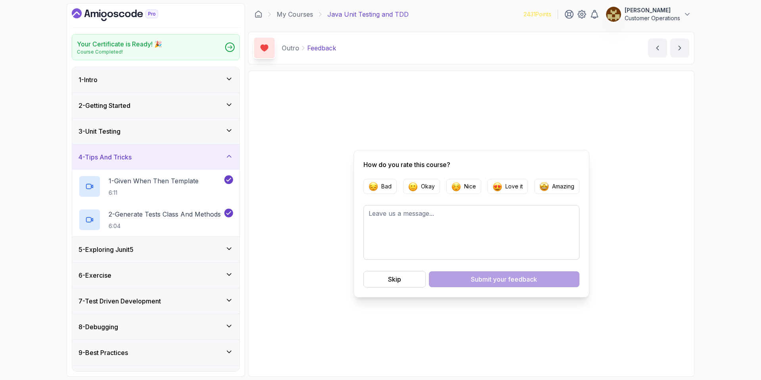
click at [146, 158] on div "4 - Tips And Tricks" at bounding box center [156, 157] width 155 height 10
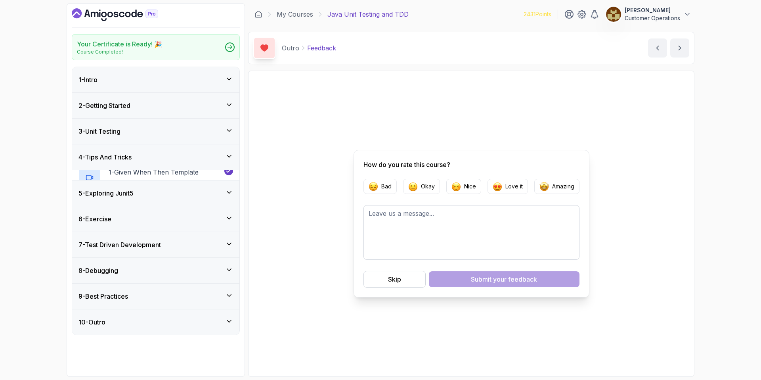
click at [146, 135] on div "3 - Unit Testing" at bounding box center [156, 131] width 155 height 10
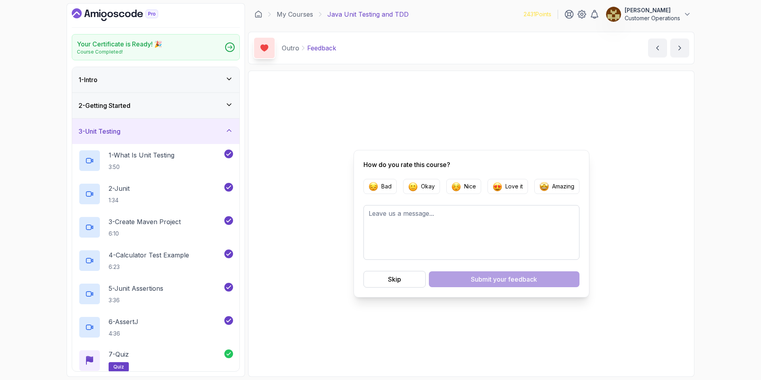
click at [121, 126] on h3 "3 - Unit Testing" at bounding box center [100, 131] width 42 height 10
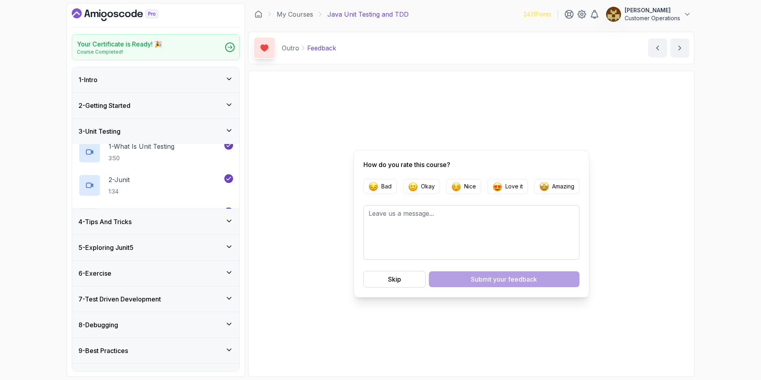
click at [128, 108] on h3 "2 - Getting Started" at bounding box center [105, 106] width 52 height 10
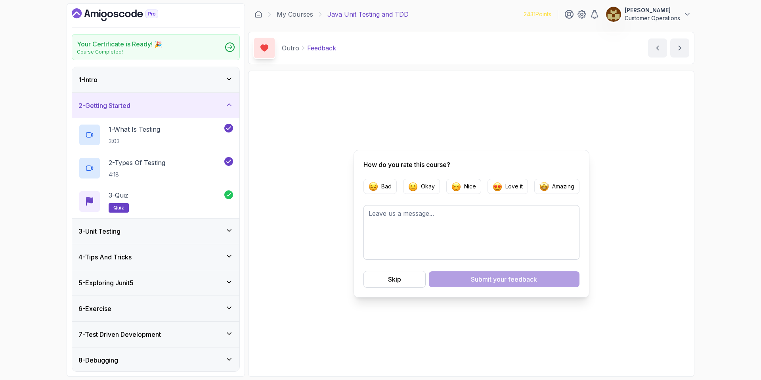
click at [128, 108] on h3 "2 - Getting Started" at bounding box center [105, 106] width 52 height 10
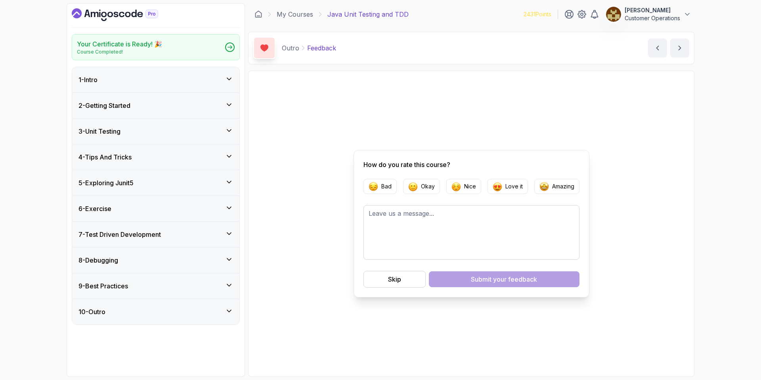
click at [132, 83] on div "1 - Intro" at bounding box center [156, 80] width 155 height 10
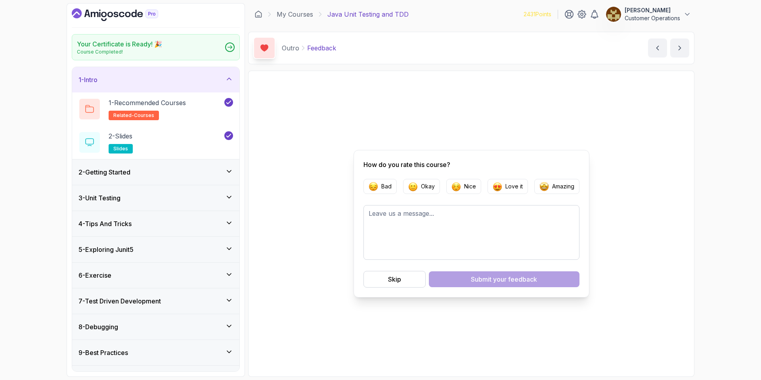
click at [132, 83] on div "1 - Intro" at bounding box center [156, 80] width 155 height 10
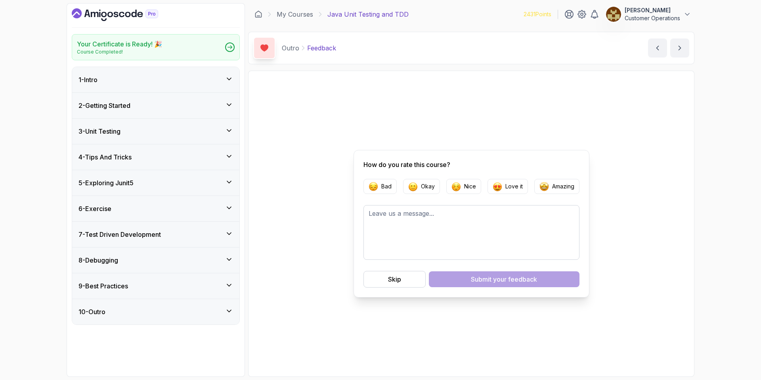
click at [132, 185] on h3 "5 - Exploring Junit5" at bounding box center [106, 183] width 55 height 10
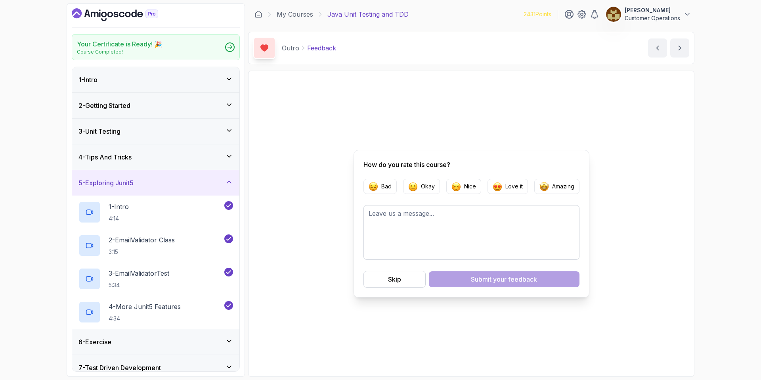
click at [133, 186] on h3 "5 - Exploring Junit5" at bounding box center [106, 183] width 55 height 10
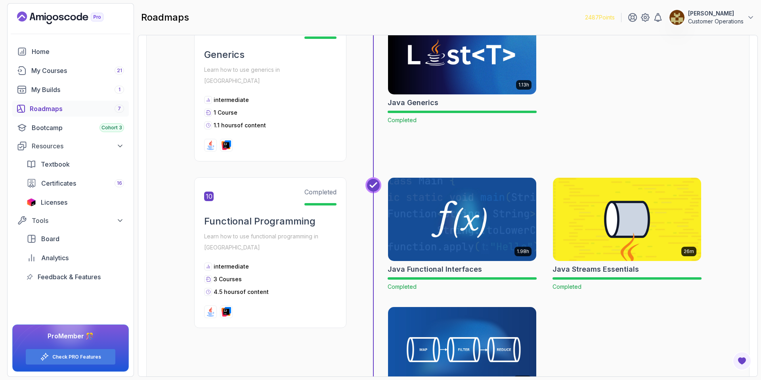
scroll to position [1212, 0]
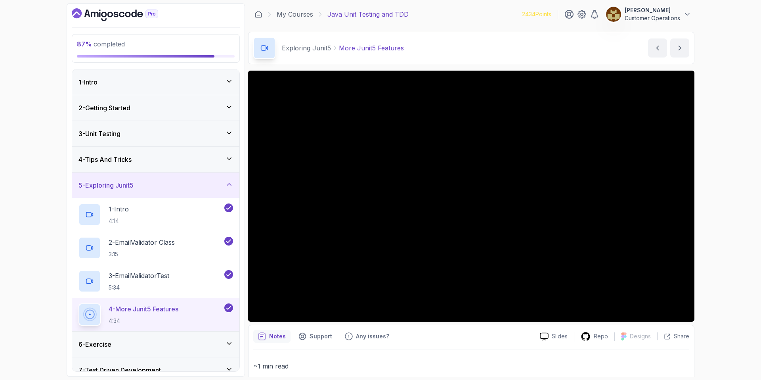
click at [119, 11] on icon "Dashboard" at bounding box center [115, 14] width 86 height 13
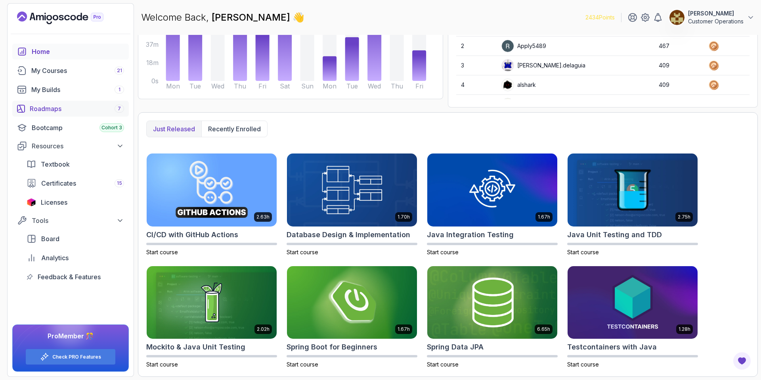
scroll to position [115, 0]
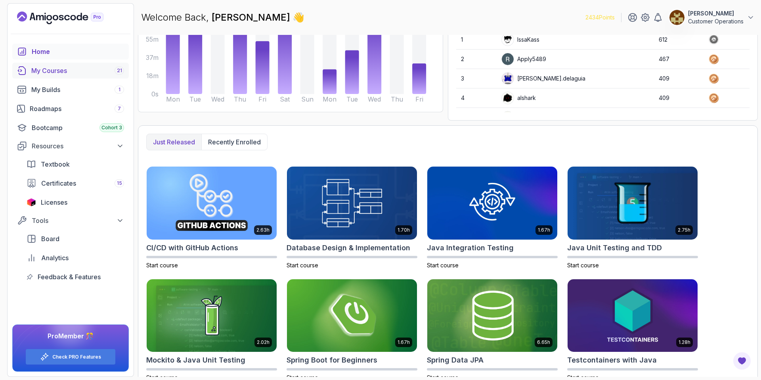
click at [56, 67] on div "My Courses 21" at bounding box center [77, 71] width 93 height 10
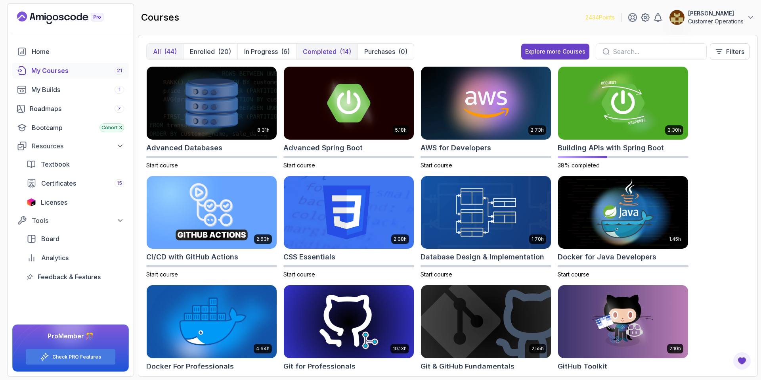
click at [320, 47] on p "Completed" at bounding box center [320, 52] width 34 height 10
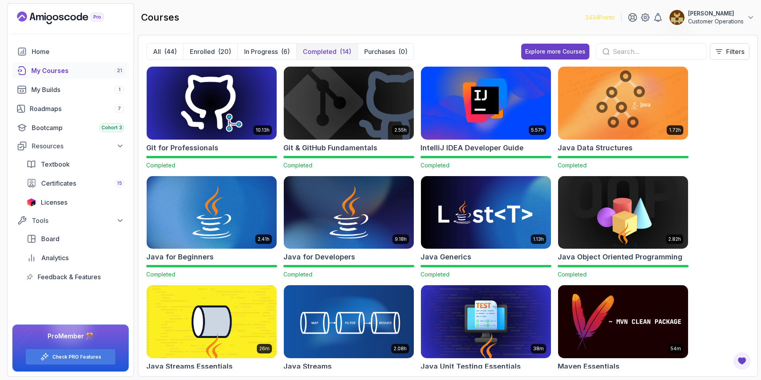
click at [222, 121] on img at bounding box center [212, 103] width 136 height 77
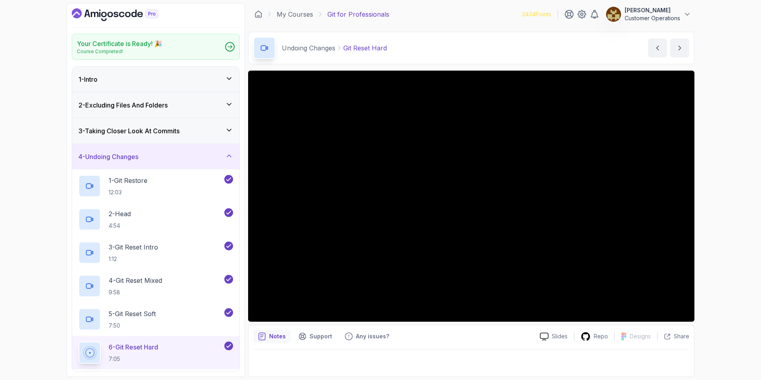
click at [146, 153] on div "4 - Undoing Changes" at bounding box center [156, 157] width 155 height 10
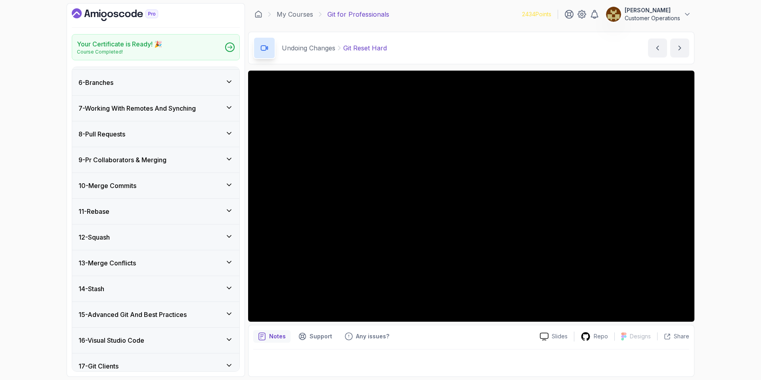
scroll to position [121, 0]
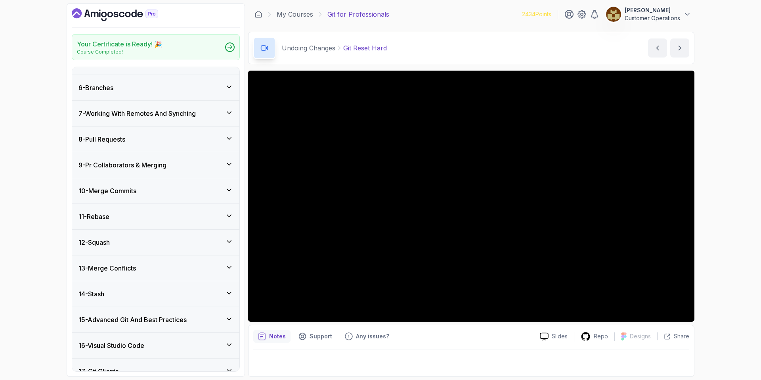
click at [117, 92] on div "6 - Branches" at bounding box center [155, 87] width 167 height 25
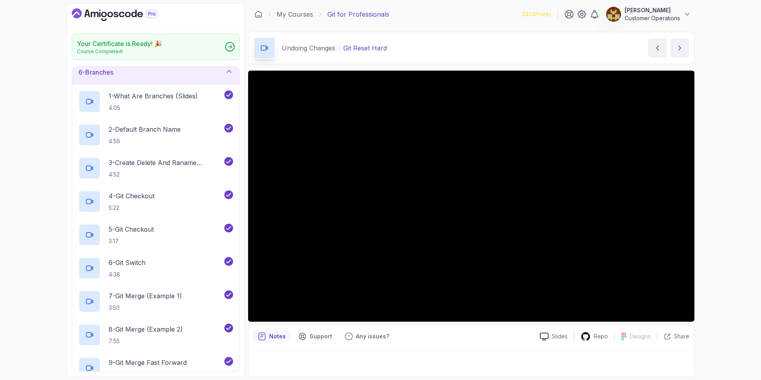
scroll to position [10, 0]
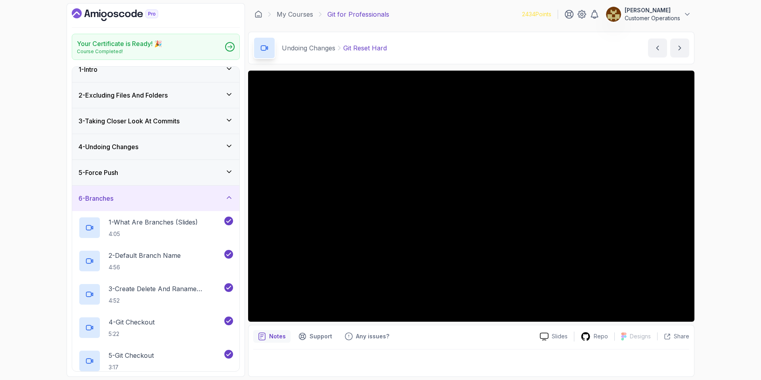
click at [147, 197] on div "6 - Branches" at bounding box center [156, 198] width 155 height 10
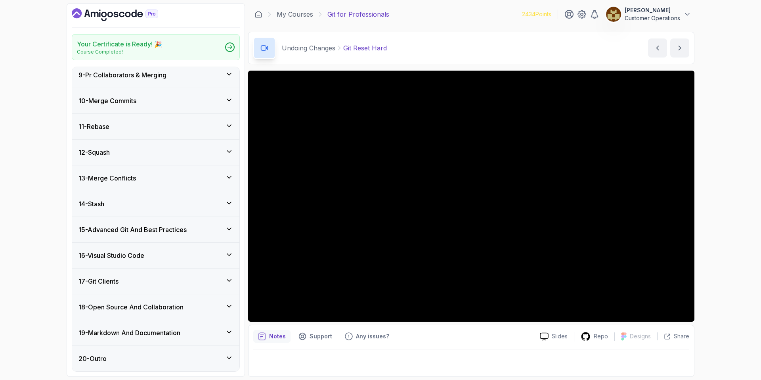
scroll to position [209, 0]
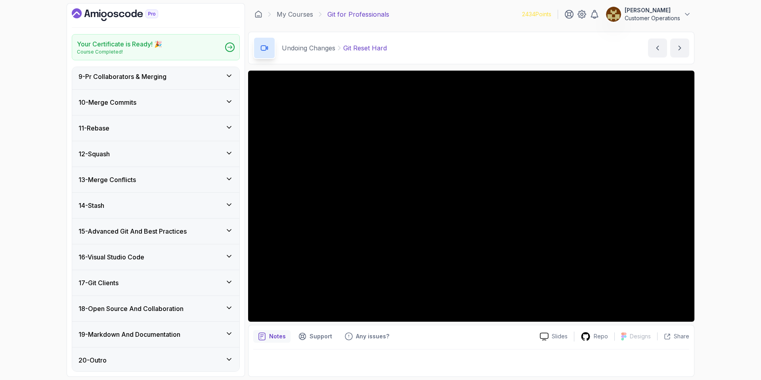
click at [158, 209] on div "14 - Stash" at bounding box center [156, 206] width 155 height 10
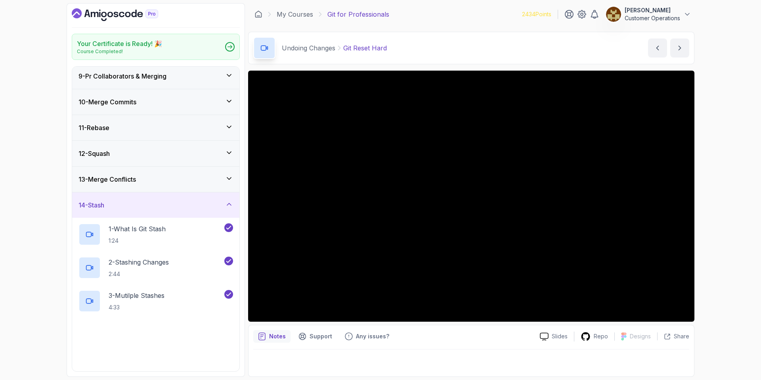
click at [158, 209] on div "14 - Stash" at bounding box center [156, 205] width 155 height 10
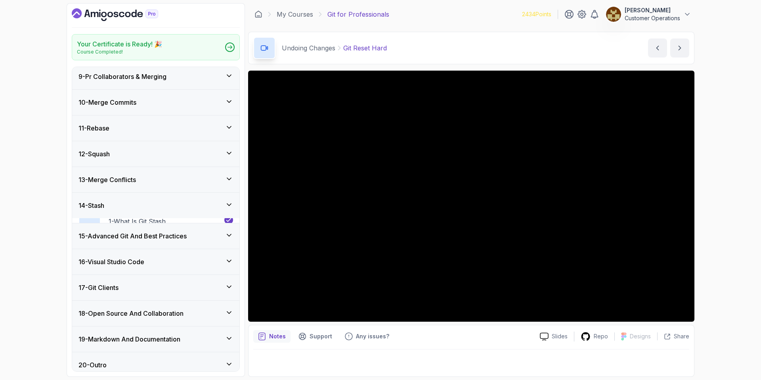
click at [158, 209] on div "14 - Stash" at bounding box center [156, 206] width 155 height 10
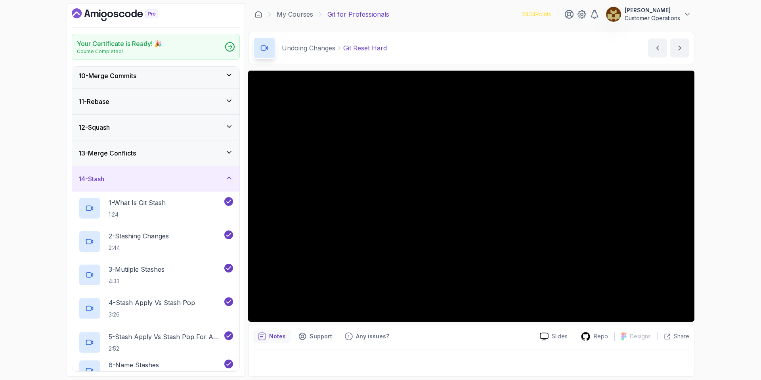
scroll to position [277, 0]
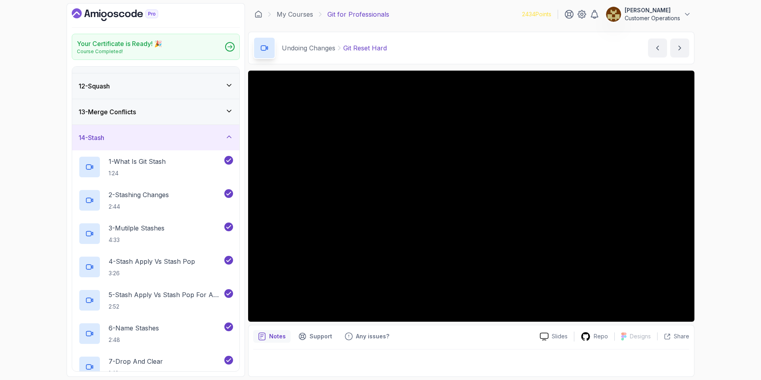
click at [133, 134] on div "14 - Stash" at bounding box center [156, 138] width 155 height 10
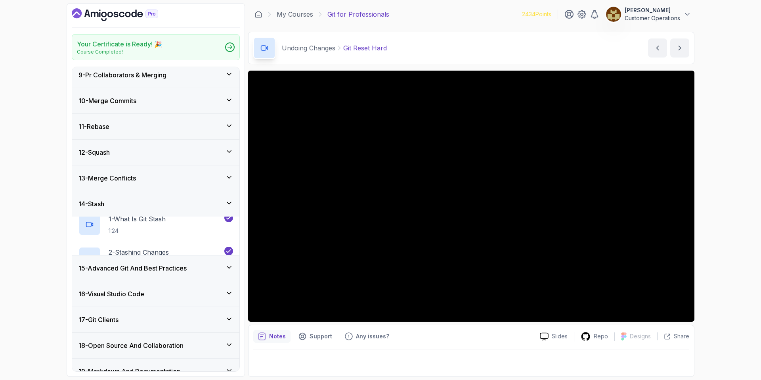
click at [133, 117] on div "11 - Rebase" at bounding box center [155, 126] width 167 height 25
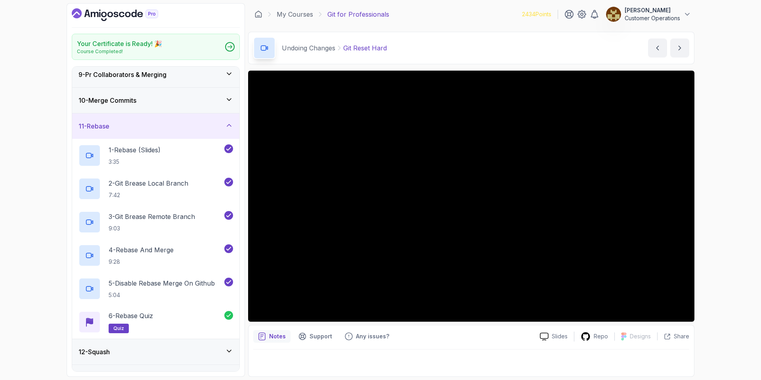
click at [130, 130] on div "11 - Rebase" at bounding box center [156, 126] width 155 height 10
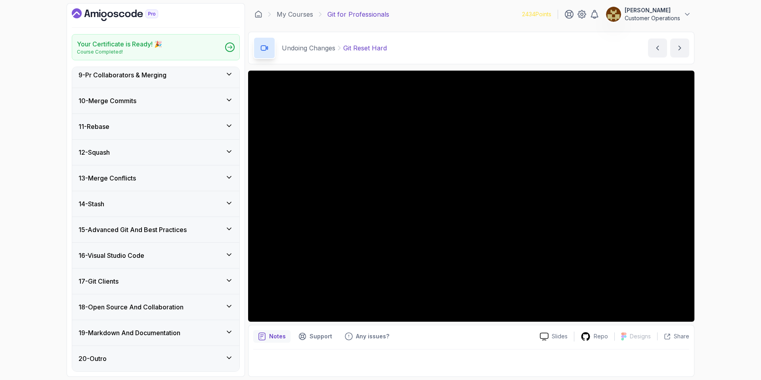
click at [131, 96] on h3 "10 - Merge Commits" at bounding box center [108, 101] width 58 height 10
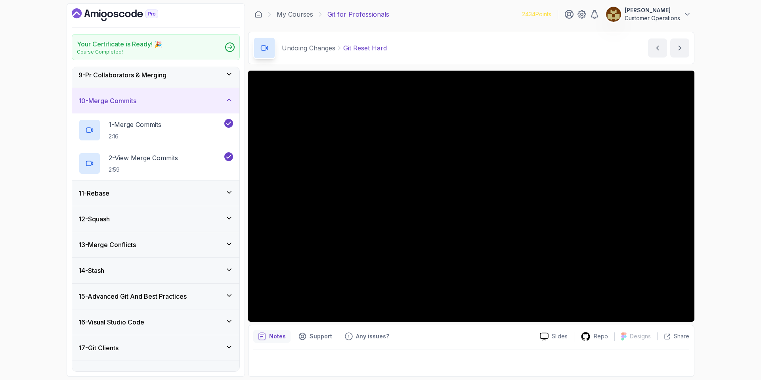
click at [131, 98] on h3 "10 - Merge Commits" at bounding box center [108, 101] width 58 height 10
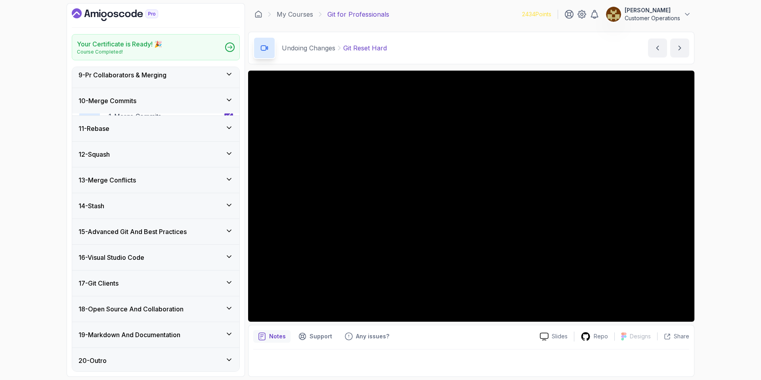
click at [134, 84] on div "9 - Pr Collaborators & Merging" at bounding box center [155, 74] width 167 height 25
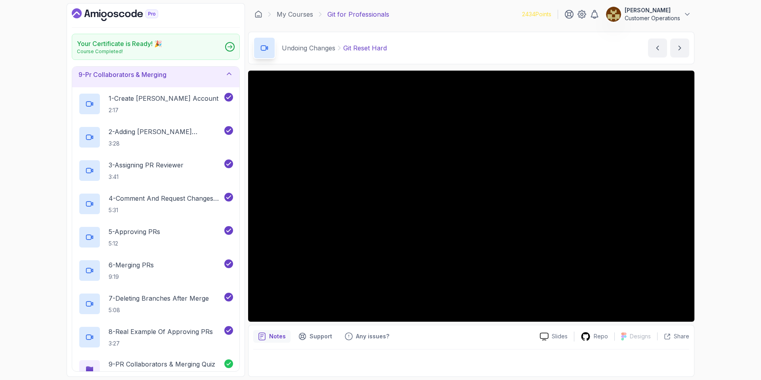
click at [134, 84] on div "9 - Pr Collaborators & Merging" at bounding box center [155, 74] width 167 height 25
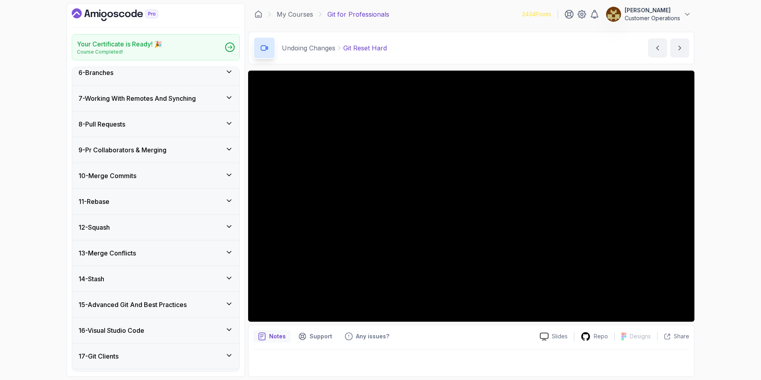
scroll to position [133, 0]
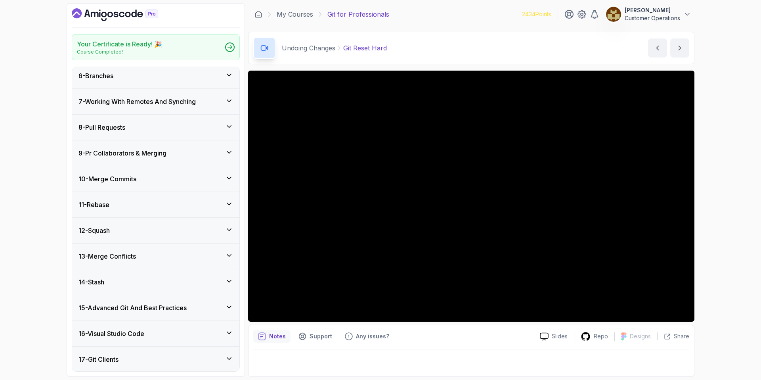
click at [130, 130] on div "8 - Pull Requests" at bounding box center [156, 128] width 155 height 10
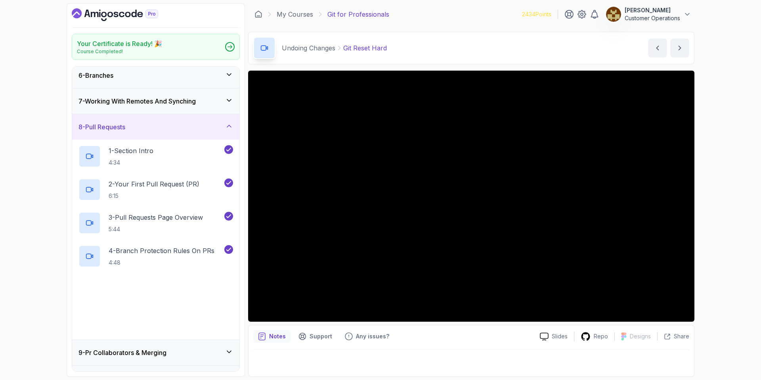
click at [130, 130] on div "8 - Pull Requests" at bounding box center [156, 127] width 155 height 10
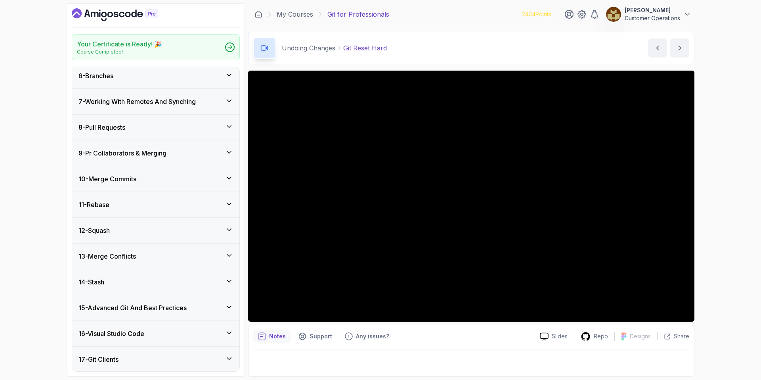
click at [132, 100] on h3 "7 - Working With Remotes And Synching" at bounding box center [137, 102] width 117 height 10
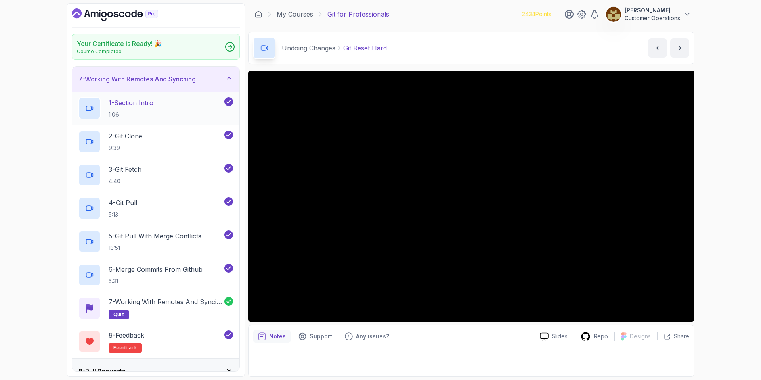
scroll to position [73, 0]
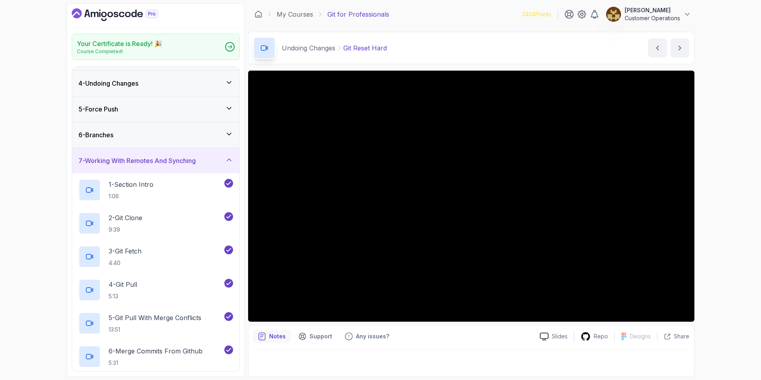
click at [159, 166] on div "7 - Working With Remotes And Synching" at bounding box center [155, 160] width 167 height 25
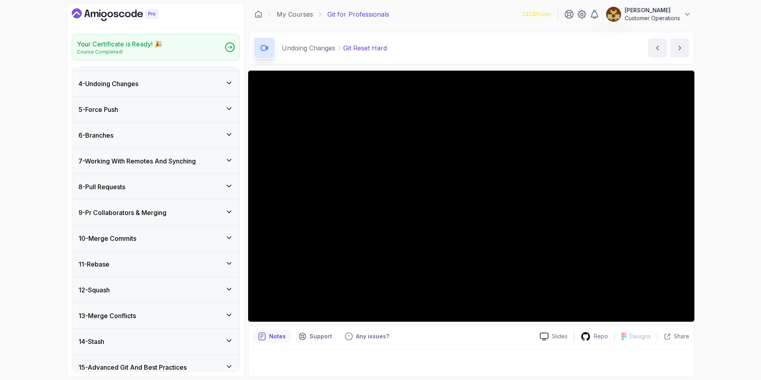
click at [148, 130] on div "6 - Branches" at bounding box center [156, 135] width 155 height 10
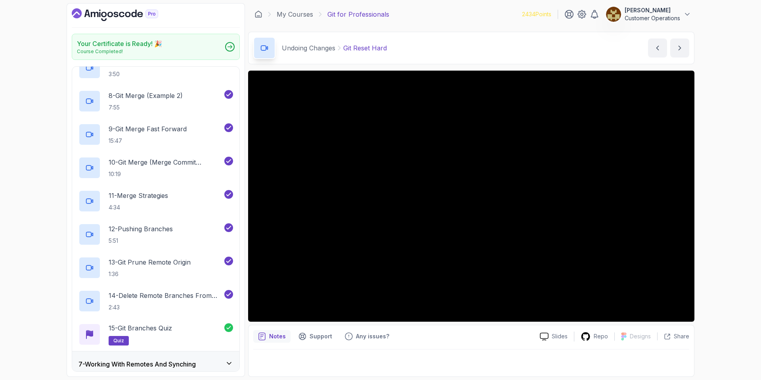
scroll to position [383, 0]
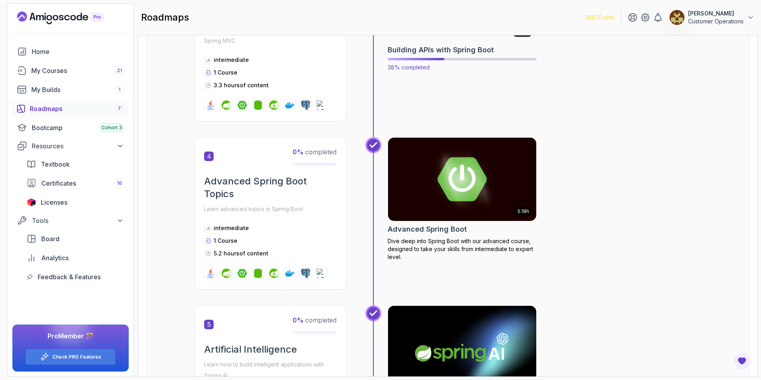
scroll to position [444, 0]
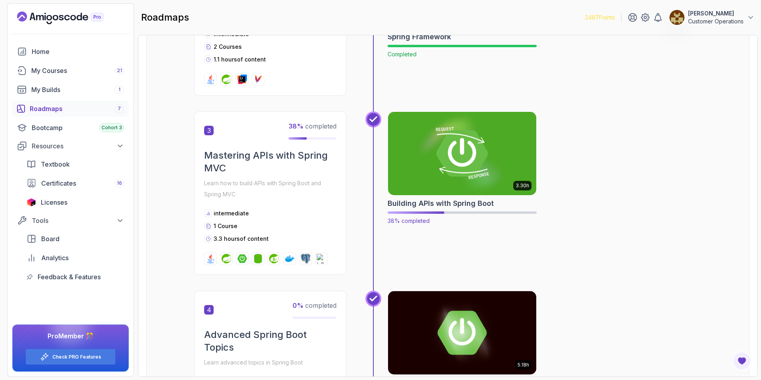
click at [440, 132] on img at bounding box center [463, 153] width 156 height 87
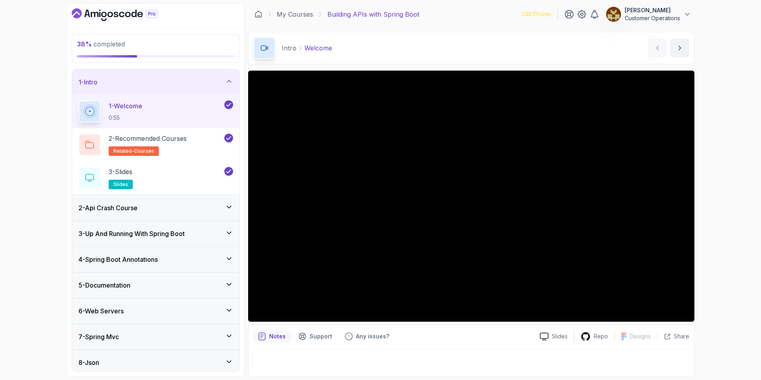
click at [224, 81] on div "1 - Intro" at bounding box center [156, 82] width 155 height 10
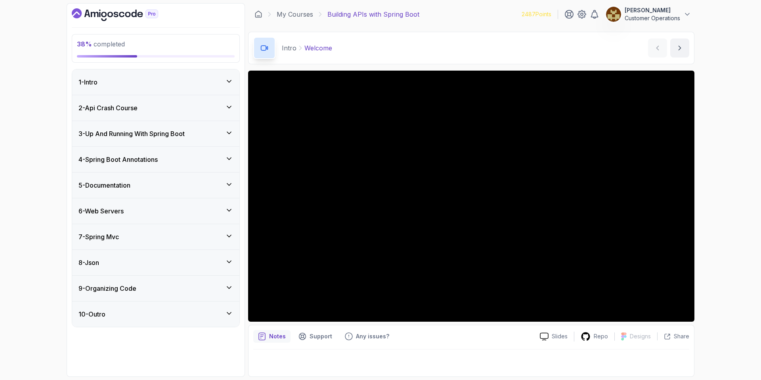
click at [151, 189] on div "5 - Documentation" at bounding box center [156, 185] width 155 height 10
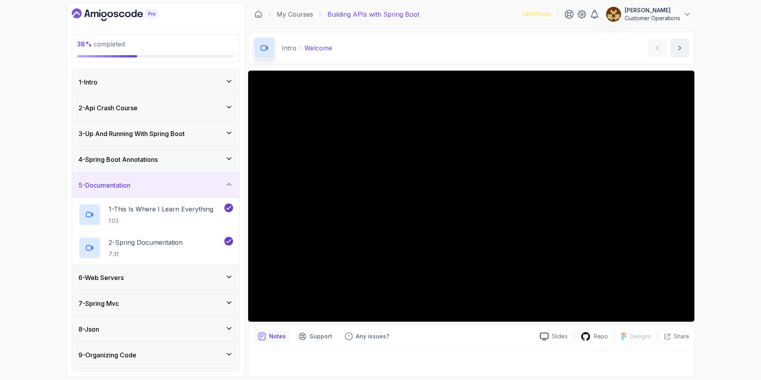
click at [151, 189] on div "5 - Documentation" at bounding box center [156, 185] width 155 height 10
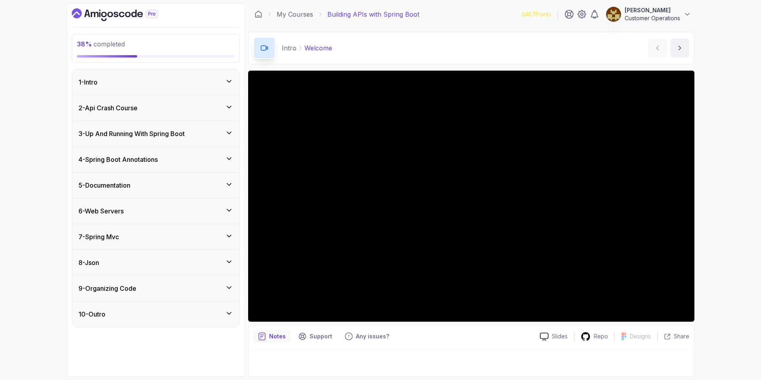
click at [145, 214] on div "6 - Web Servers" at bounding box center [156, 211] width 155 height 10
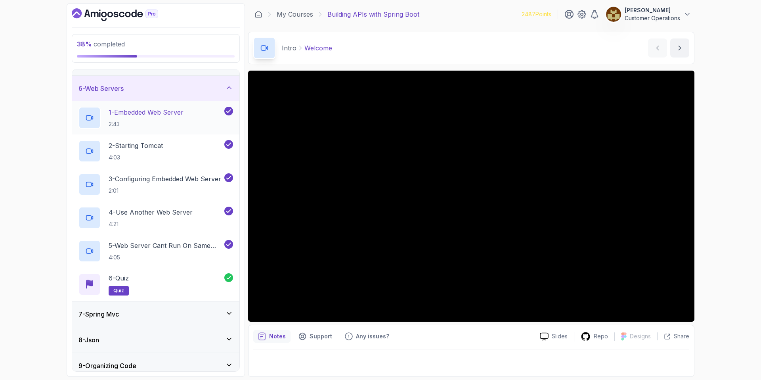
scroll to position [121, 0]
click at [163, 88] on div "6 - Web Servers" at bounding box center [156, 90] width 155 height 10
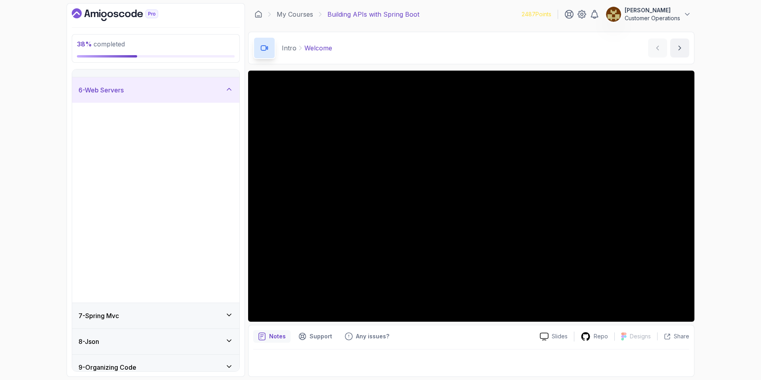
scroll to position [0, 0]
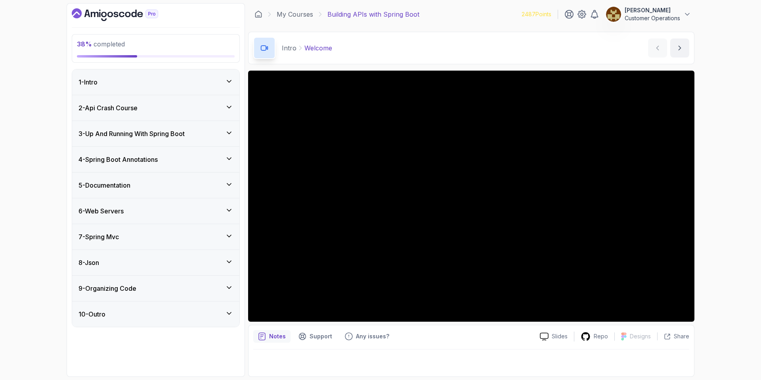
click at [136, 237] on div "7 - Spring Mvc" at bounding box center [156, 237] width 155 height 10
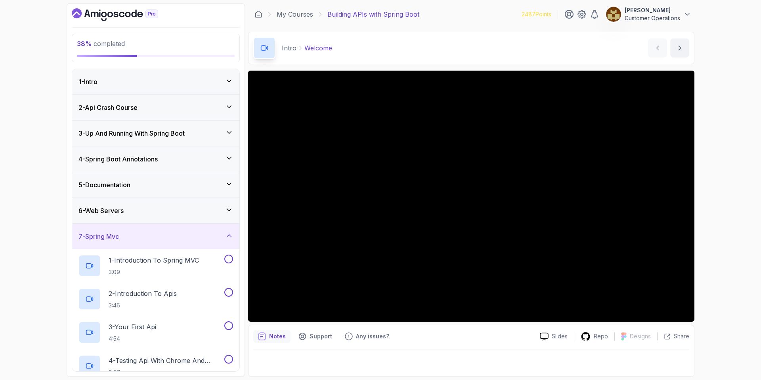
scroll to position [136, 0]
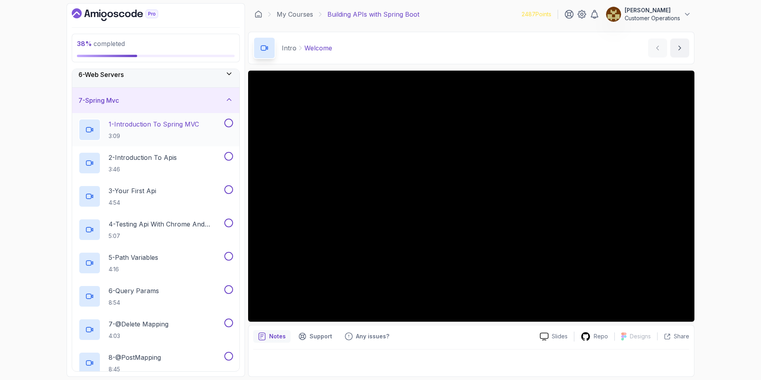
click at [165, 134] on p "3:09" at bounding box center [154, 136] width 90 height 8
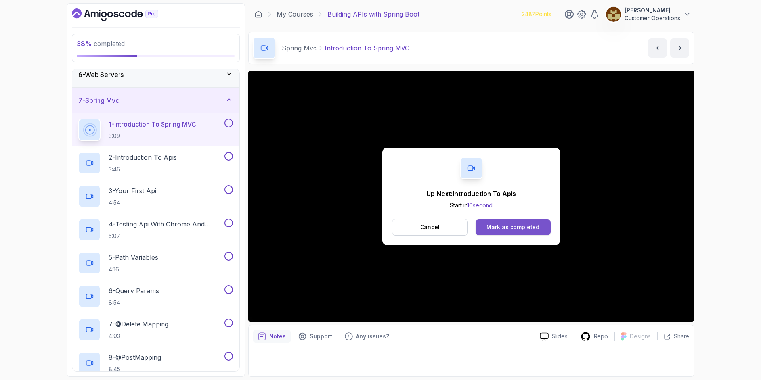
click at [503, 225] on div "Mark as completed" at bounding box center [513, 227] width 53 height 8
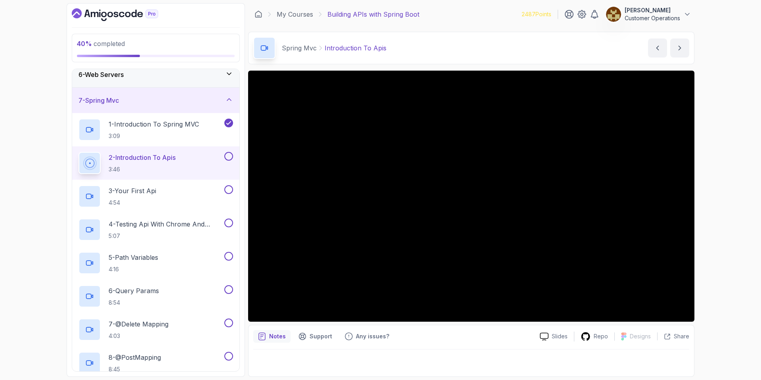
click at [726, 84] on div "40 % completed 1 - Intro 2 - Api Crash Course 3 - Up And Running With Spring Bo…" at bounding box center [380, 190] width 761 height 380
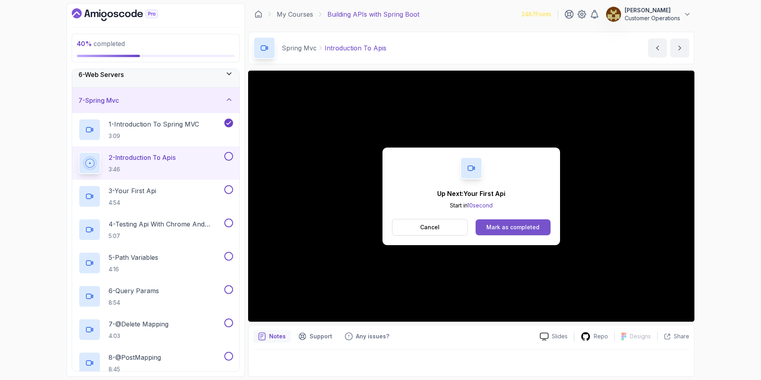
click at [500, 223] on div "Mark as completed" at bounding box center [513, 227] width 53 height 8
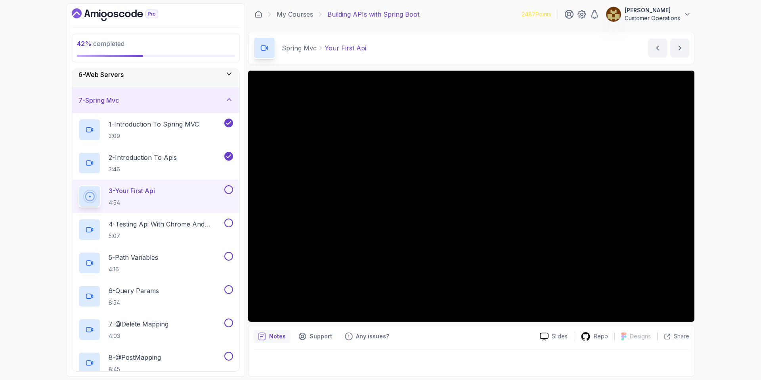
click at [748, 172] on div "42 % completed 1 - Intro 2 - Api Crash Course 3 - Up And Running With Spring Bo…" at bounding box center [380, 190] width 761 height 380
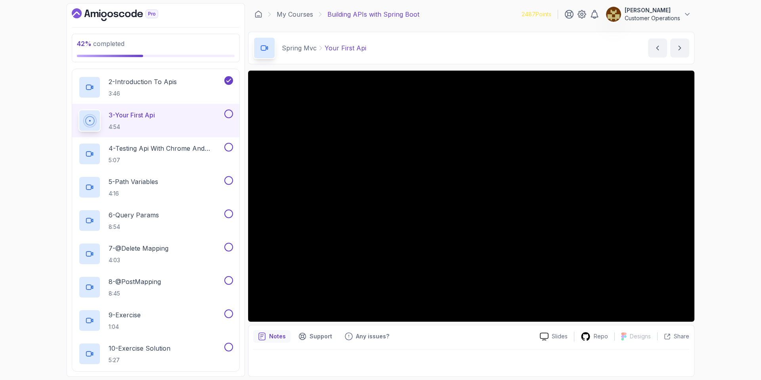
scroll to position [218, 0]
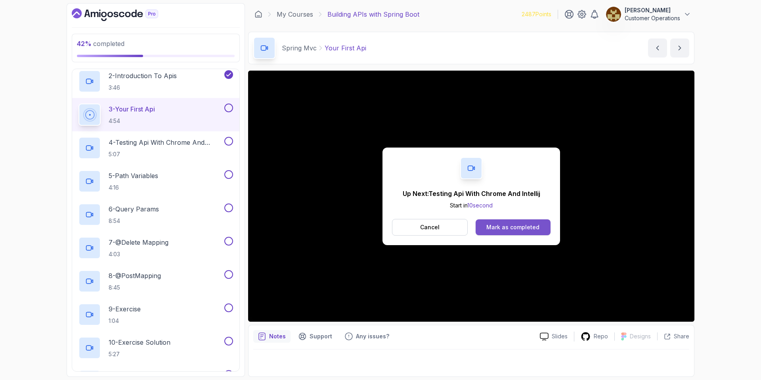
click at [495, 228] on div "Mark as completed" at bounding box center [513, 227] width 53 height 8
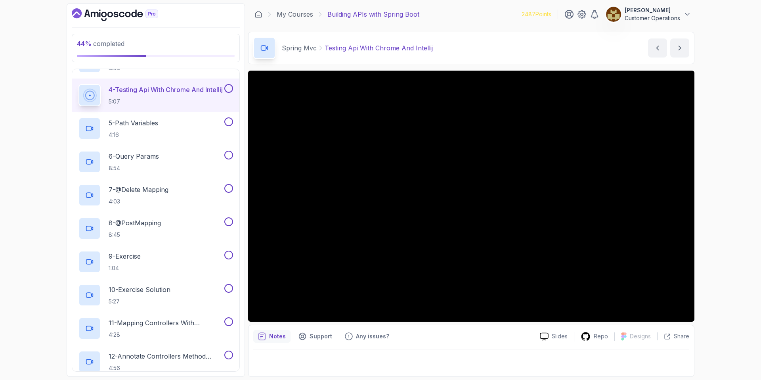
scroll to position [269, 0]
click at [226, 90] on button at bounding box center [228, 90] width 9 height 9
click at [176, 124] on div "5 - Path Variables 4:16" at bounding box center [151, 130] width 144 height 22
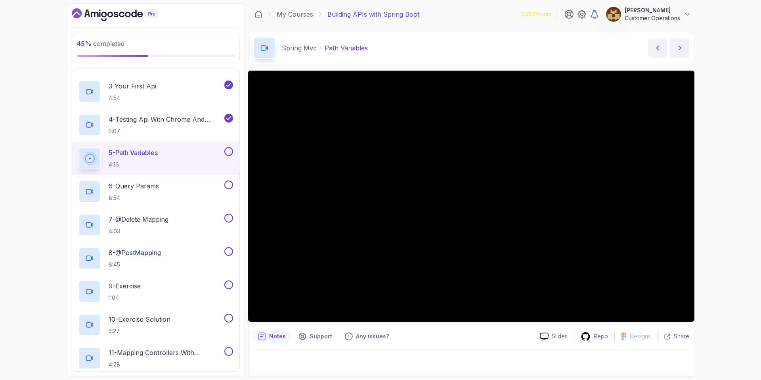
scroll to position [488, 0]
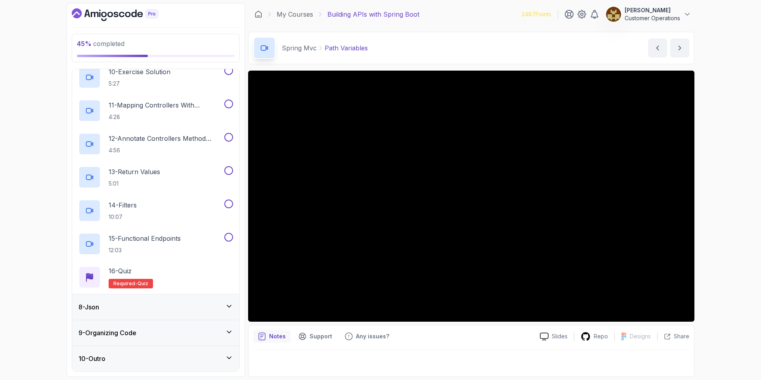
click at [130, 306] on div "8 - Json" at bounding box center [156, 307] width 155 height 10
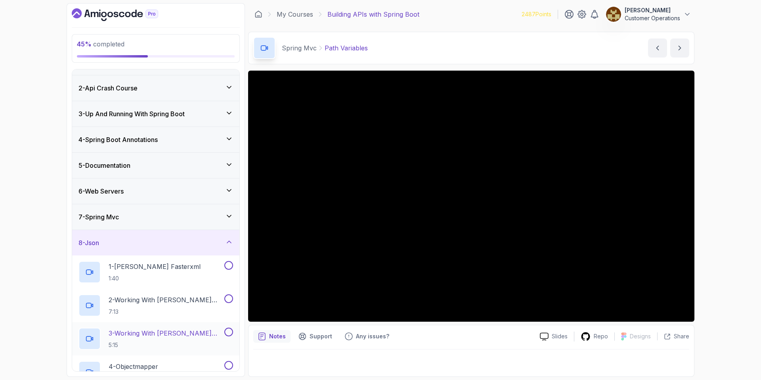
scroll to position [120, 0]
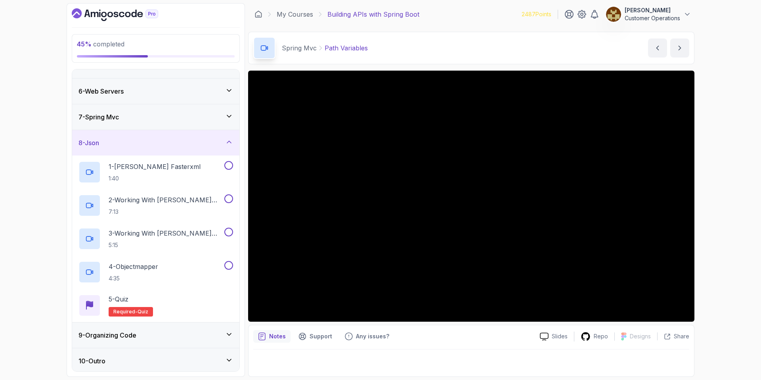
click at [135, 145] on div "8 - Json" at bounding box center [156, 143] width 155 height 10
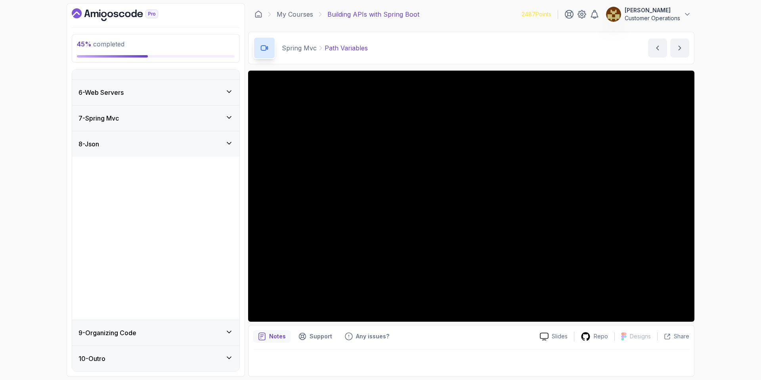
scroll to position [0, 0]
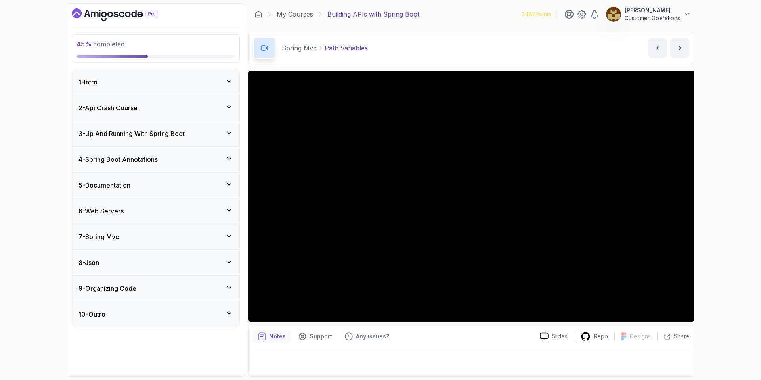
click at [122, 288] on h3 "9 - Organizing Code" at bounding box center [108, 288] width 58 height 10
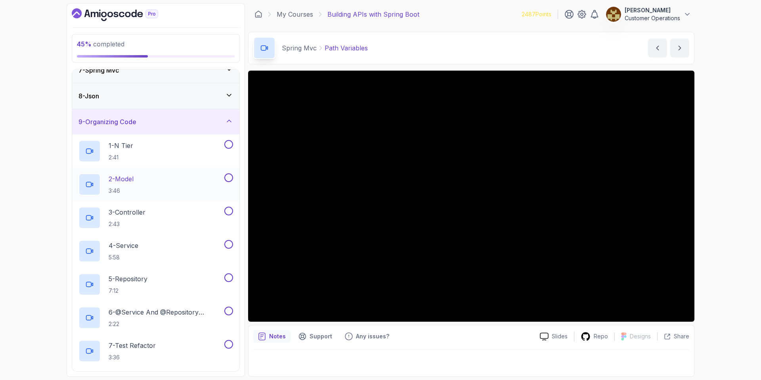
scroll to position [153, 0]
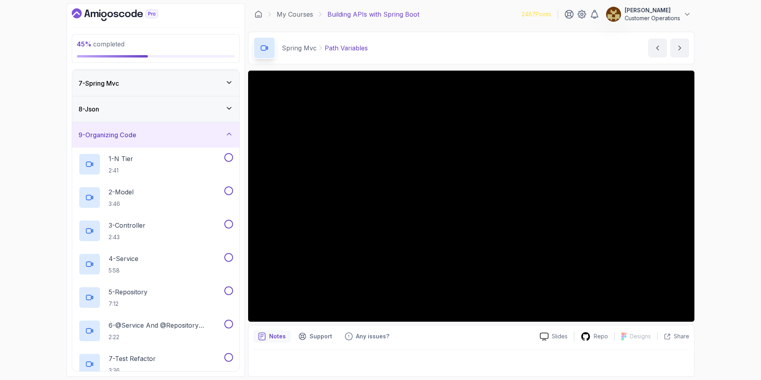
click at [154, 137] on div "9 - Organizing Code" at bounding box center [156, 135] width 155 height 10
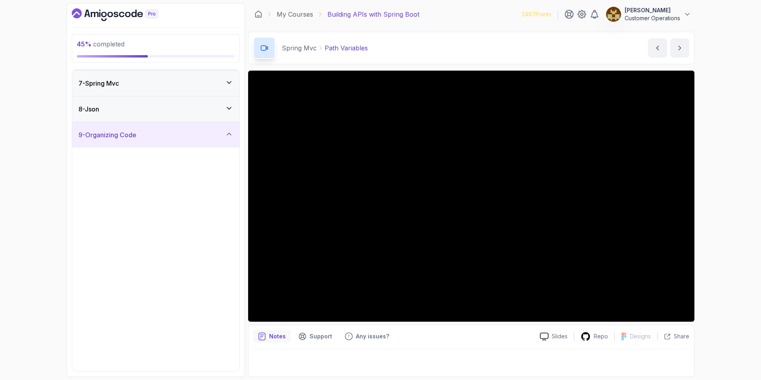
scroll to position [0, 0]
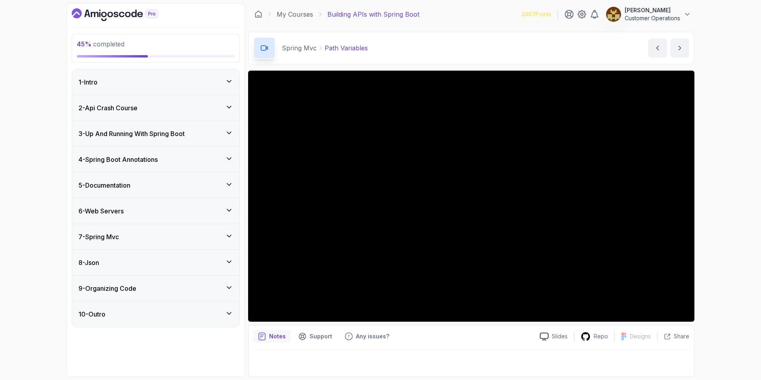
click at [132, 132] on h3 "3 - Up And Running With Spring Boot" at bounding box center [132, 134] width 106 height 10
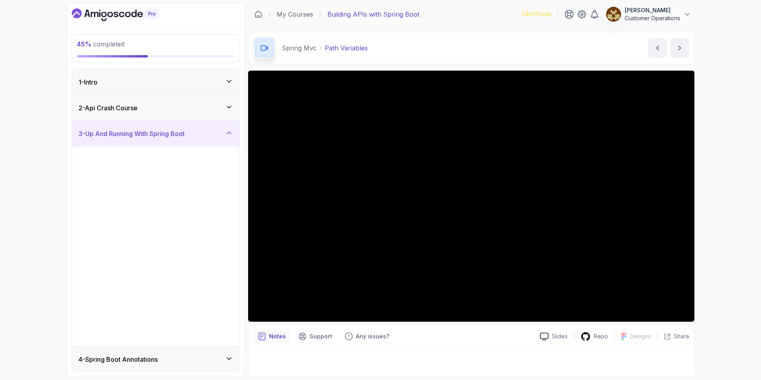
click at [132, 132] on h3 "3 - Up And Running With Spring Boot" at bounding box center [132, 134] width 106 height 10
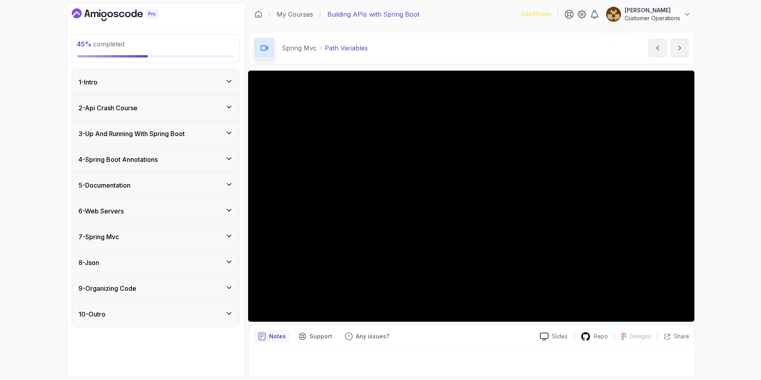
click at [138, 165] on div "4 - Spring Boot Annotations" at bounding box center [155, 159] width 167 height 25
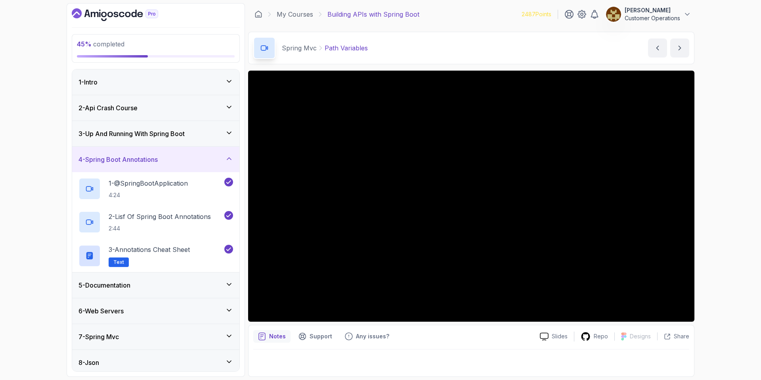
click at [138, 165] on div "4 - Spring Boot Annotations" at bounding box center [155, 159] width 167 height 25
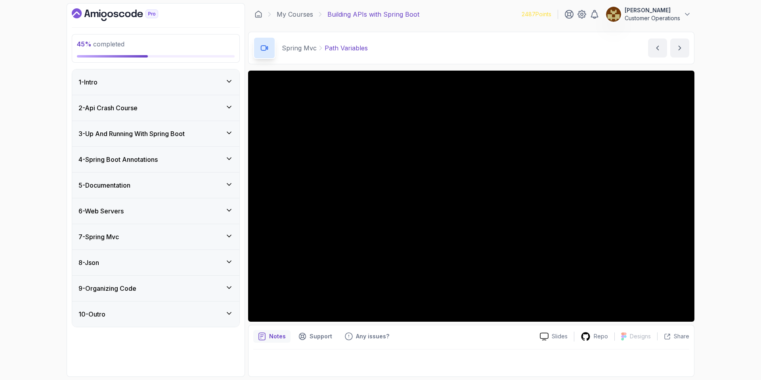
click at [137, 213] on div "6 - Web Servers" at bounding box center [156, 211] width 155 height 10
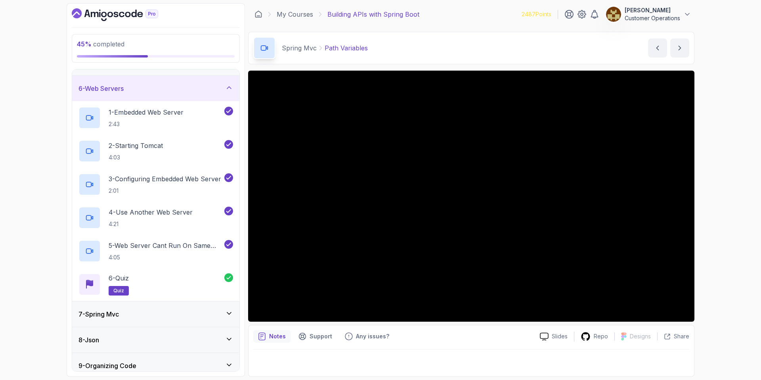
scroll to position [27, 0]
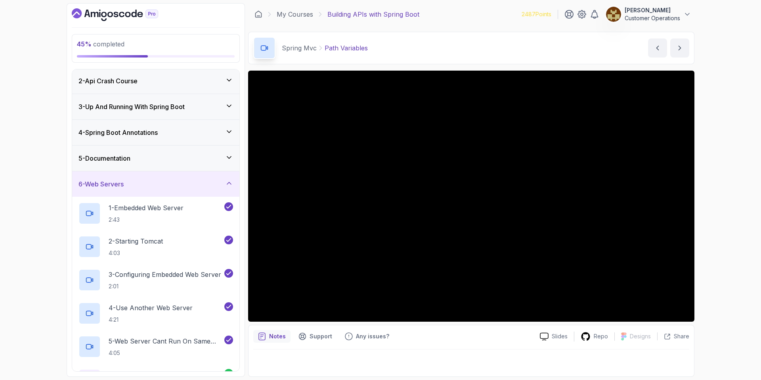
click at [146, 182] on div "6 - Web Servers" at bounding box center [156, 184] width 155 height 10
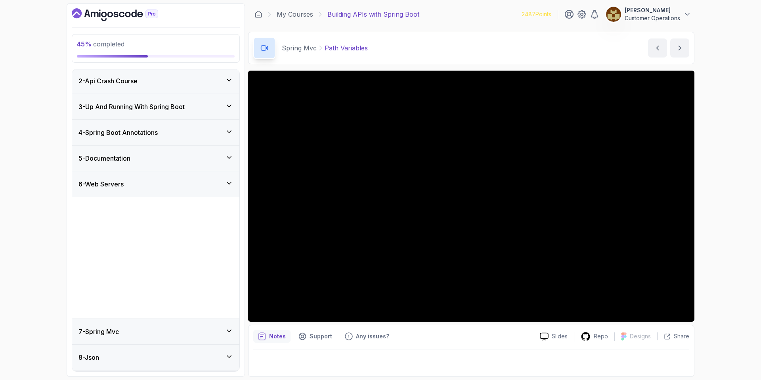
scroll to position [0, 0]
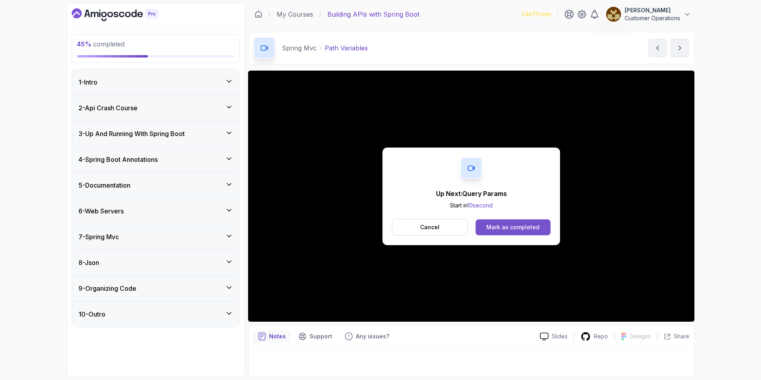
click at [502, 226] on div "Mark as completed" at bounding box center [513, 227] width 53 height 8
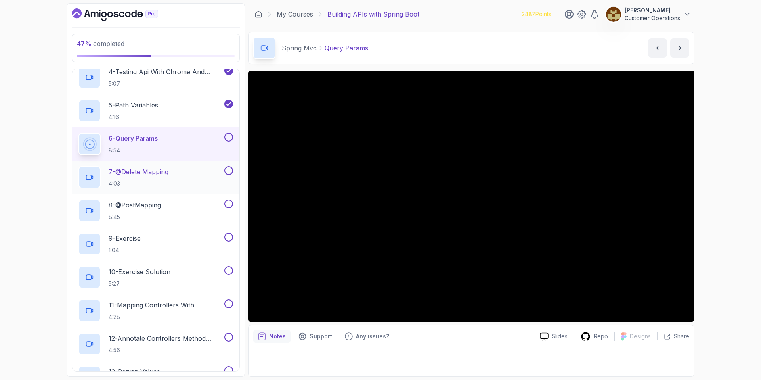
scroll to position [284, 0]
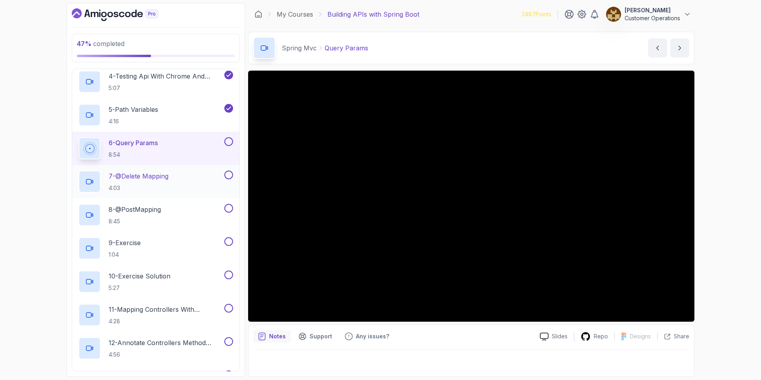
click at [227, 177] on button at bounding box center [228, 174] width 9 height 9
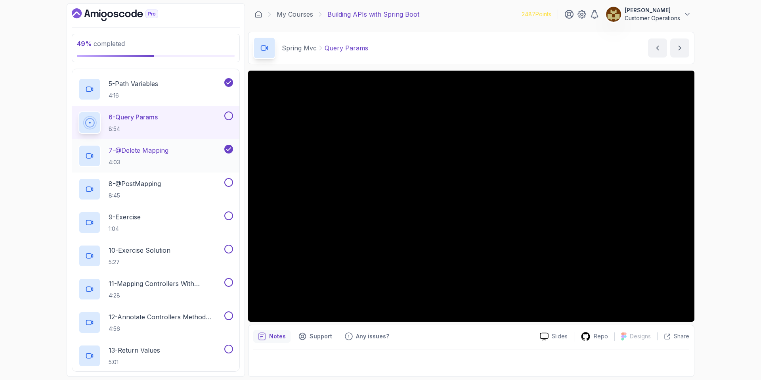
scroll to position [309, 0]
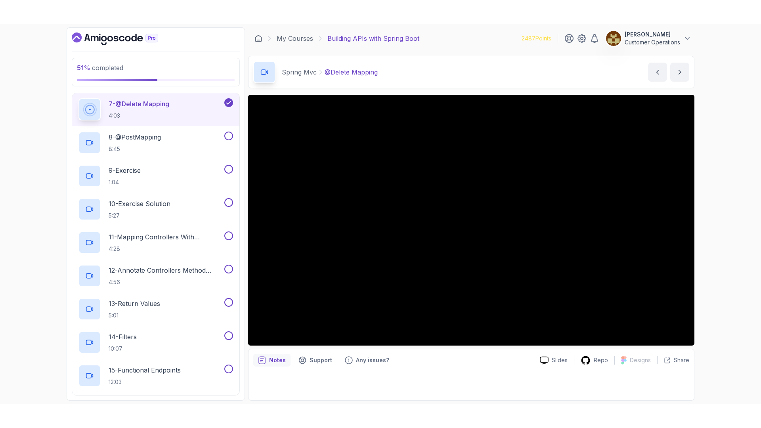
scroll to position [379, 0]
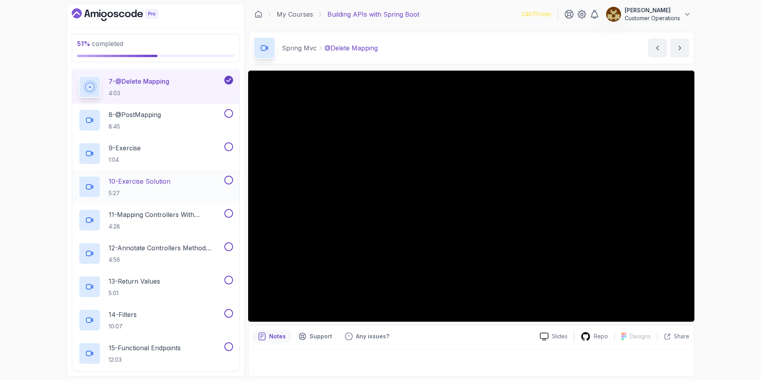
click at [154, 188] on h2 "10 - Exercise Solution 5:27" at bounding box center [140, 186] width 62 height 21
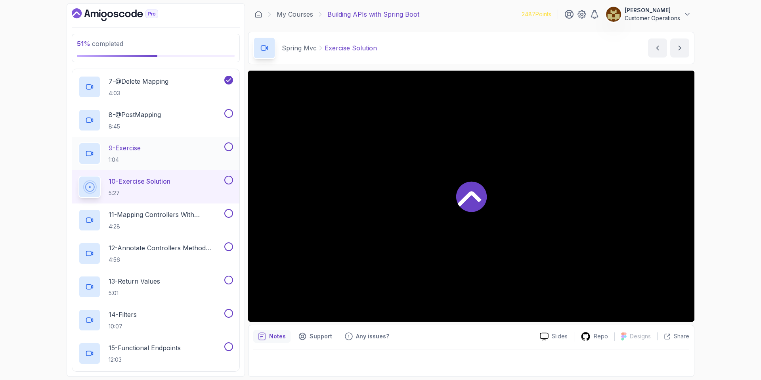
click at [151, 143] on div "9 - Exercise 1:04" at bounding box center [151, 153] width 144 height 22
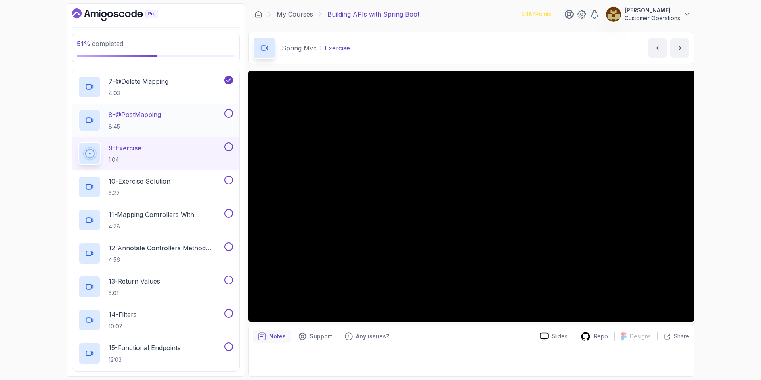
click at [175, 122] on div "8 - @PostMapping 8:45" at bounding box center [151, 120] width 144 height 22
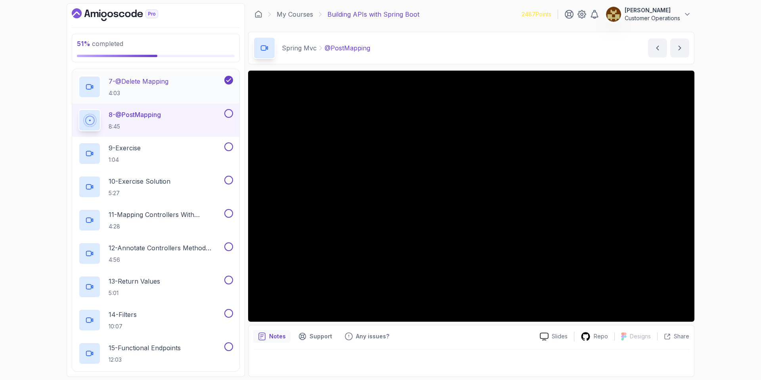
click at [174, 88] on div "7 - @Delete Mapping 4:03" at bounding box center [151, 87] width 144 height 22
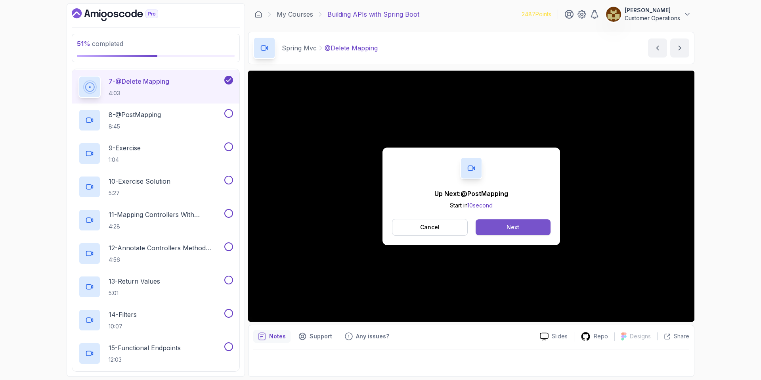
click at [502, 224] on button "Next" at bounding box center [513, 227] width 75 height 16
